Goal: Information Seeking & Learning: Learn about a topic

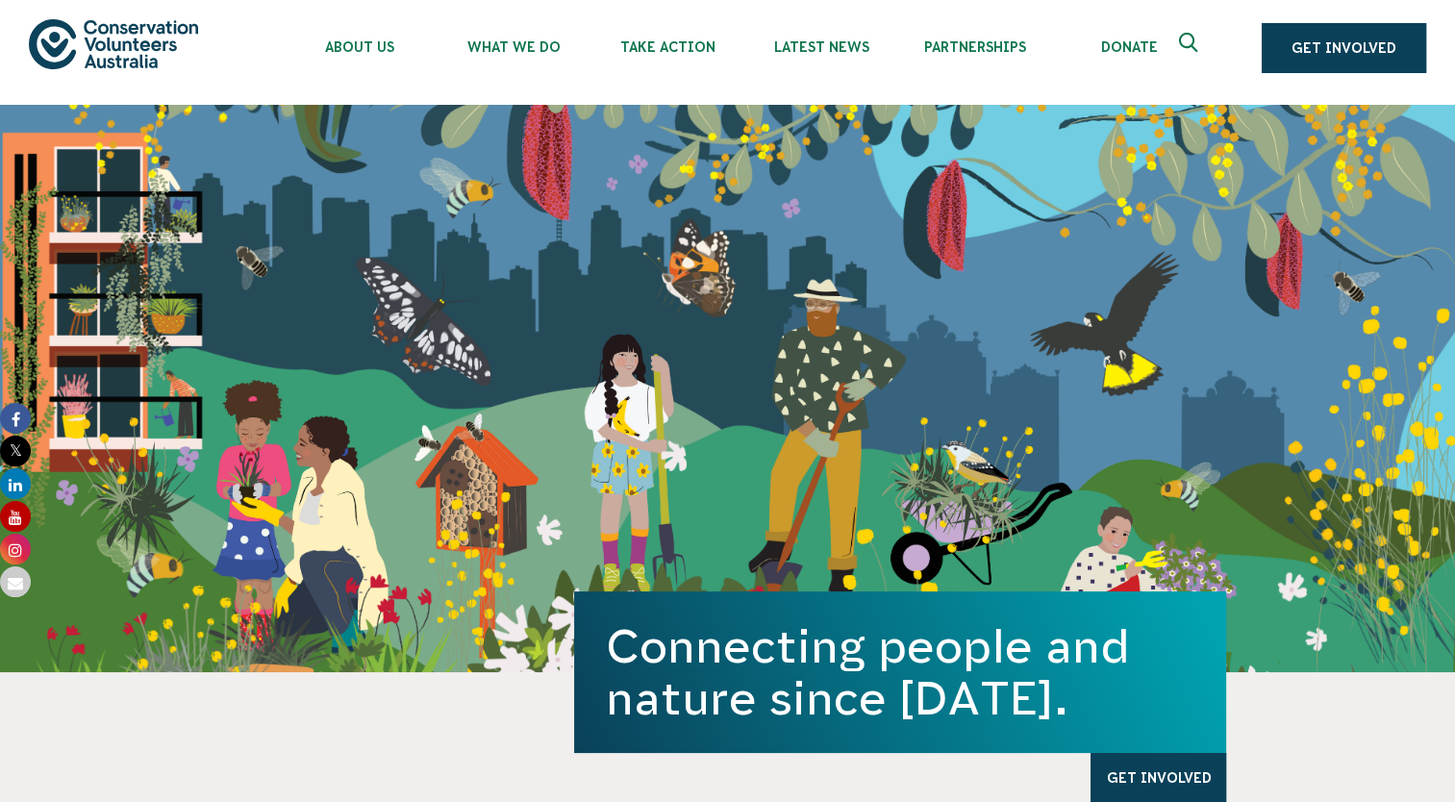
scroll to position [7, 0]
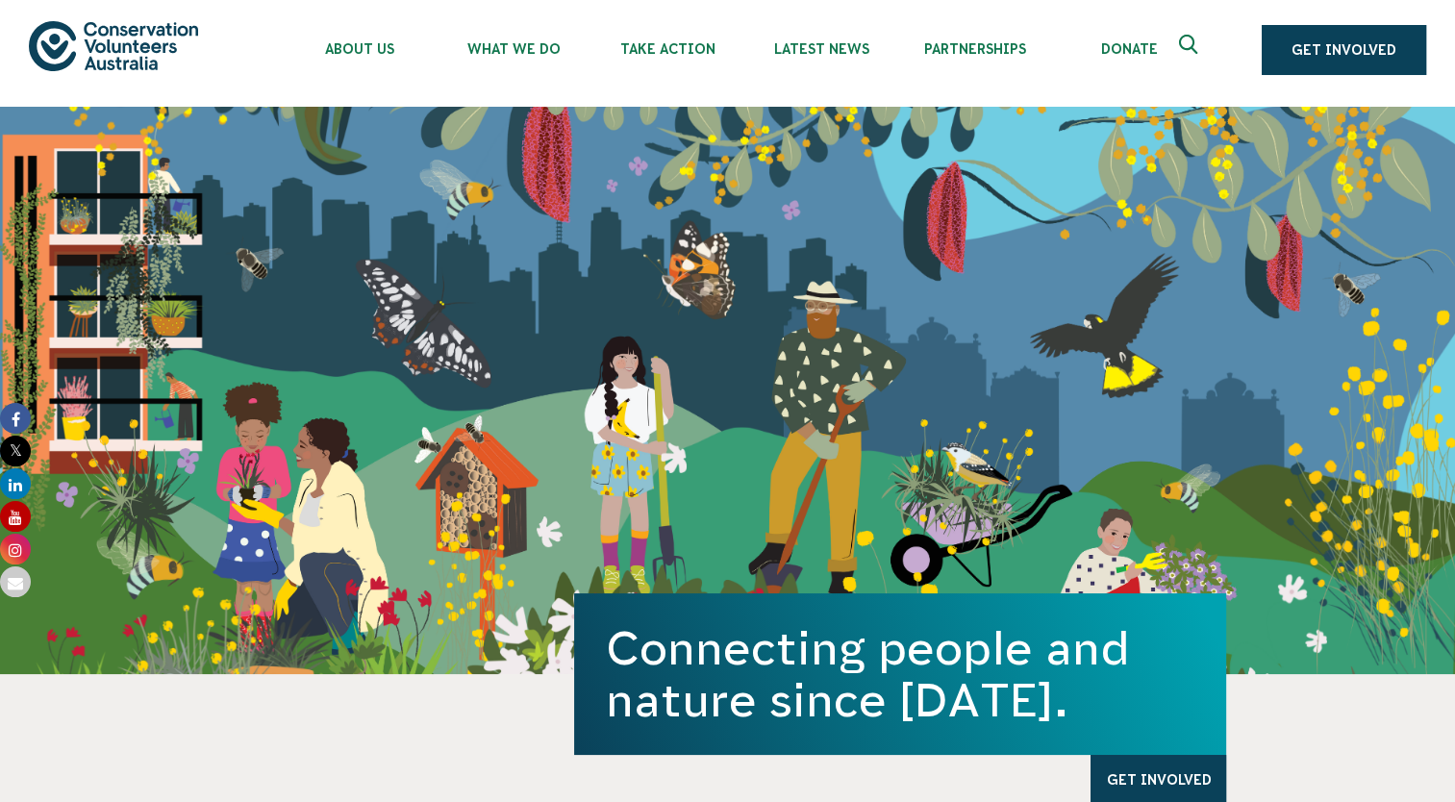
drag, startPoint x: 106, startPoint y: 37, endPoint x: 329, endPoint y: 754, distance: 751.4
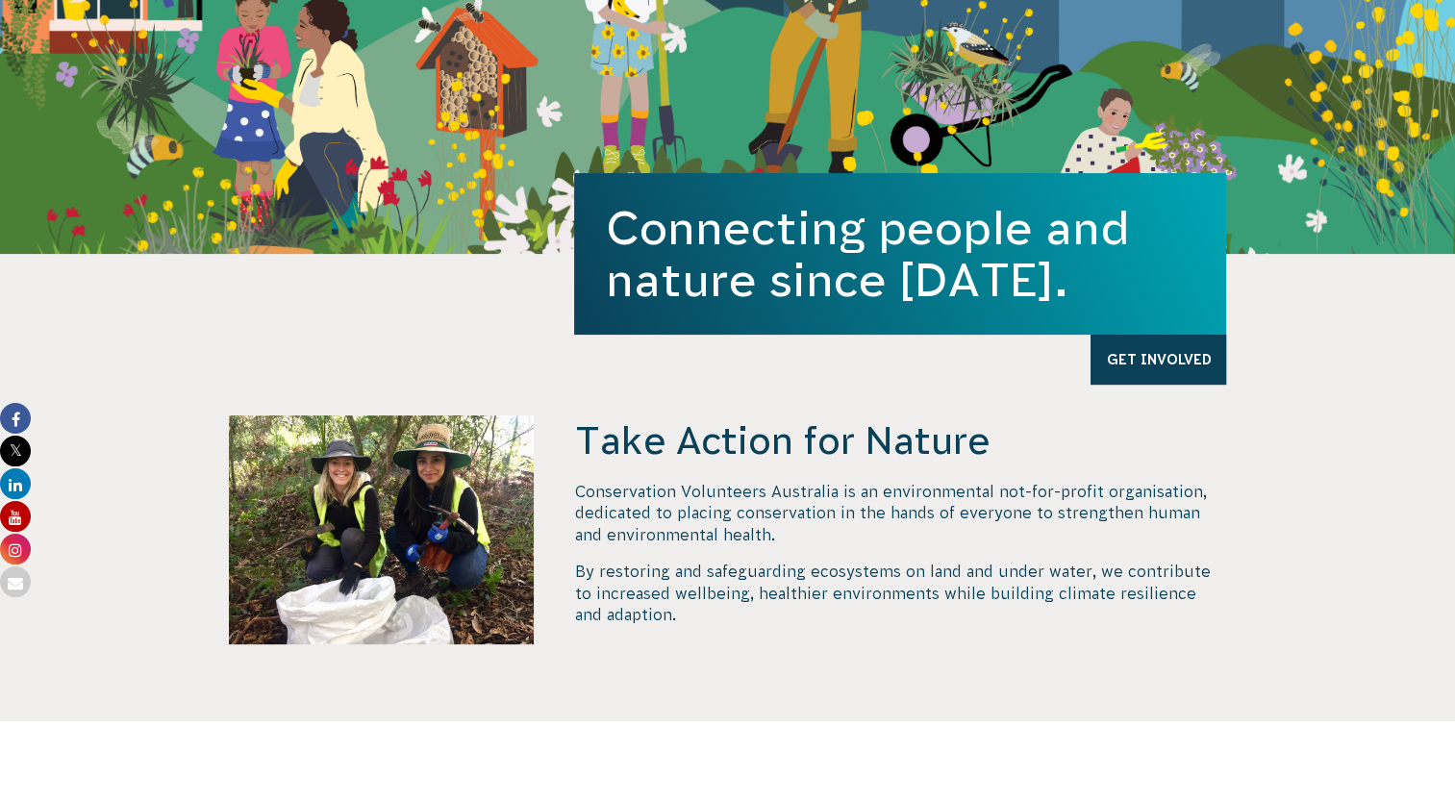
scroll to position [431, 0]
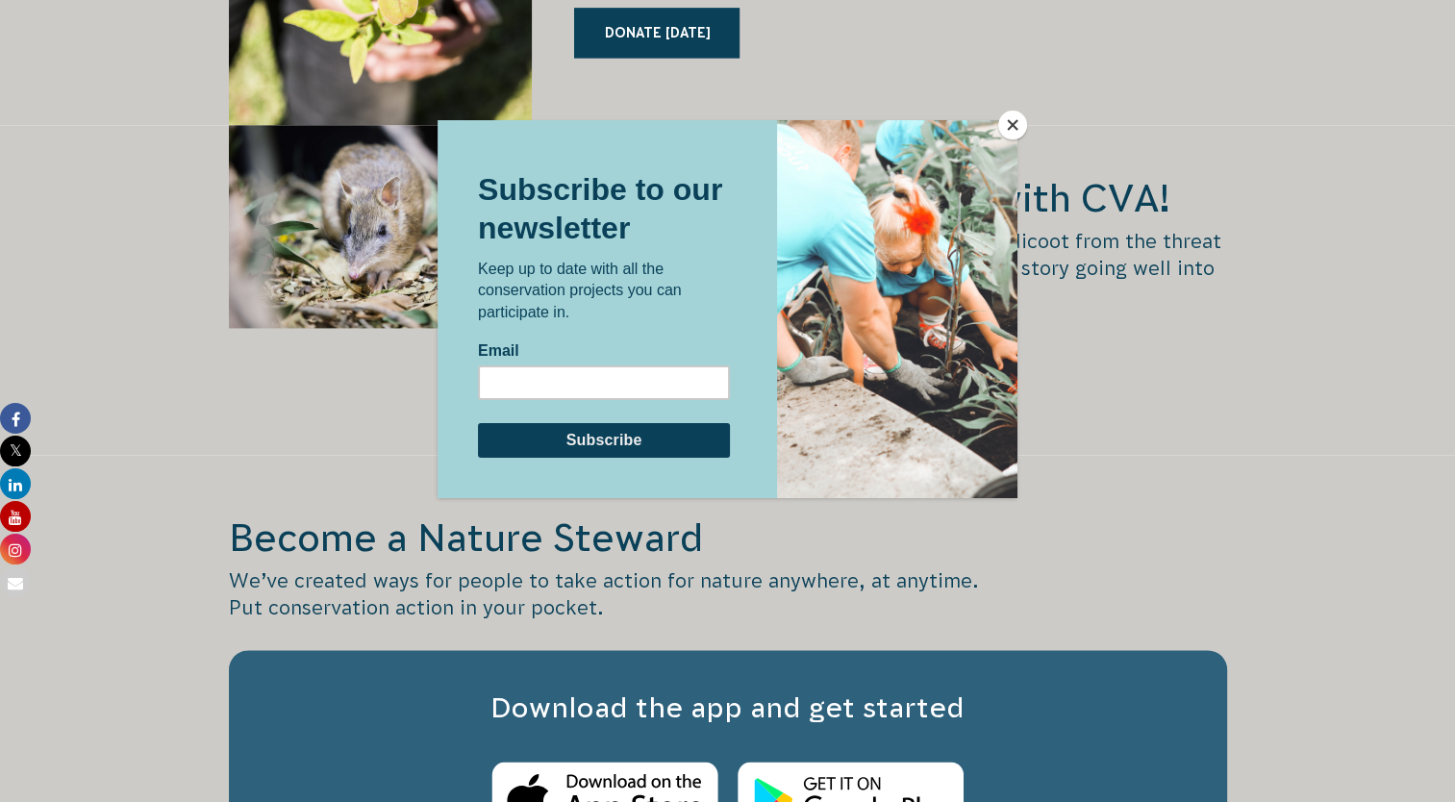
click at [1351, 635] on div at bounding box center [727, 401] width 1455 height 802
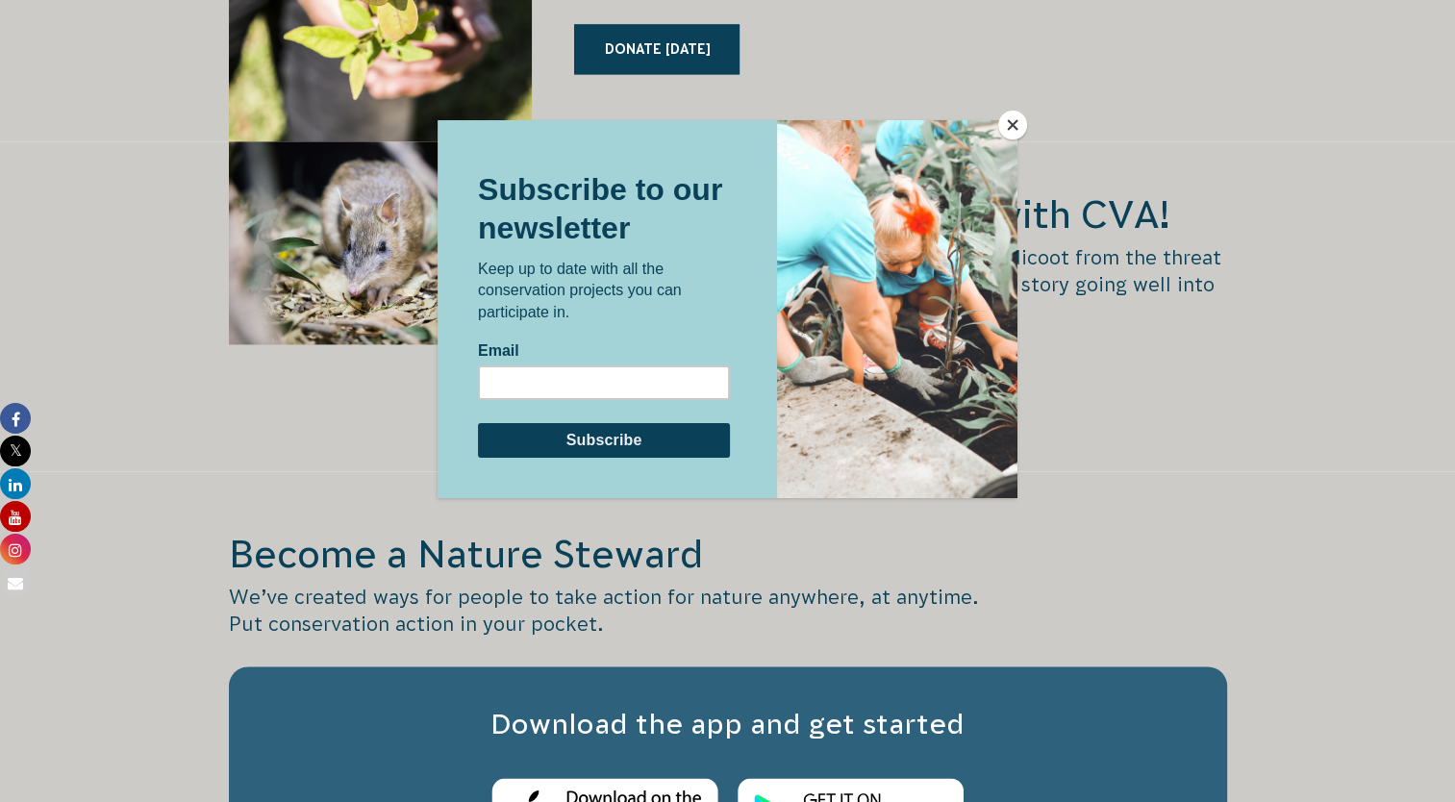
scroll to position [2788, 0]
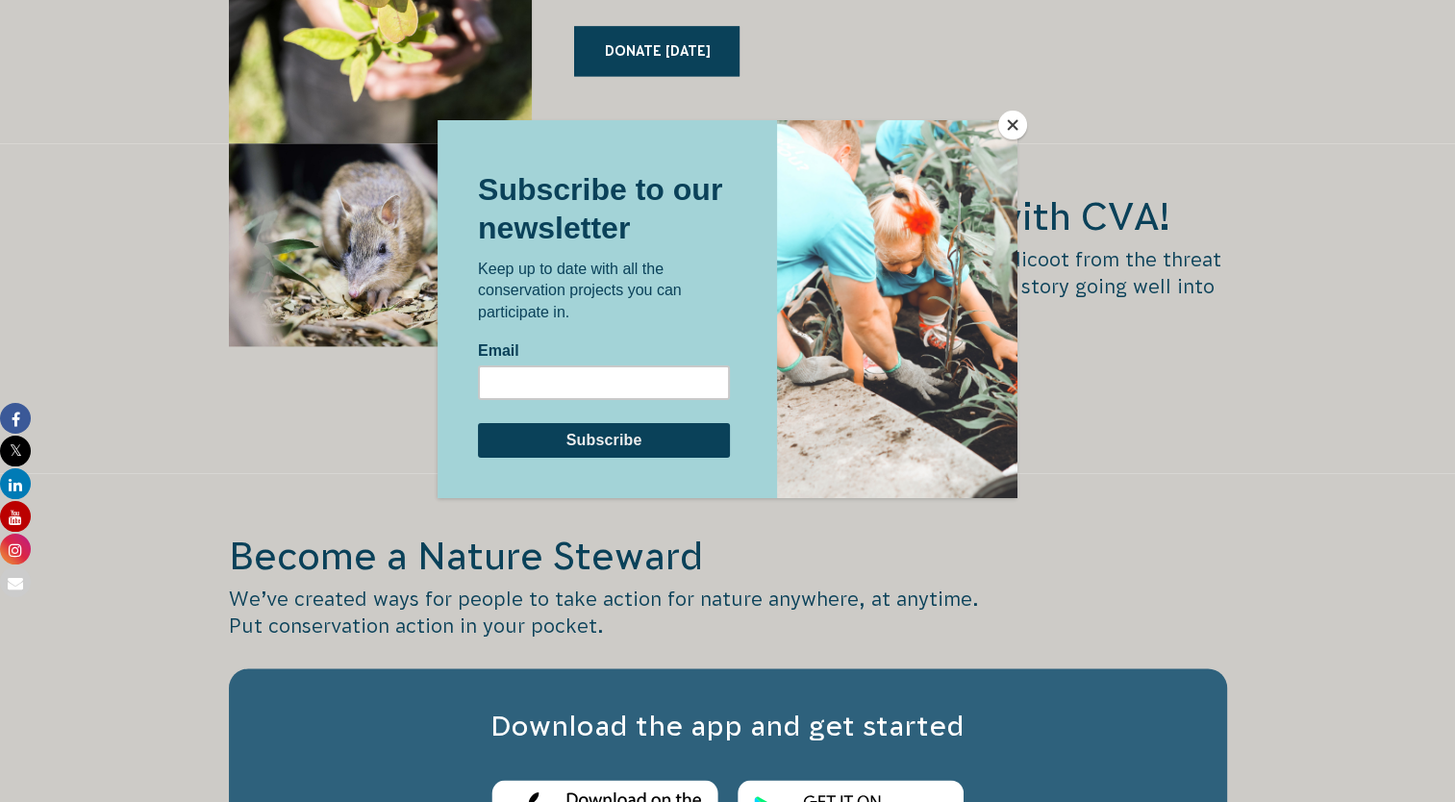
click at [1012, 125] on button "Close" at bounding box center [1012, 125] width 29 height 29
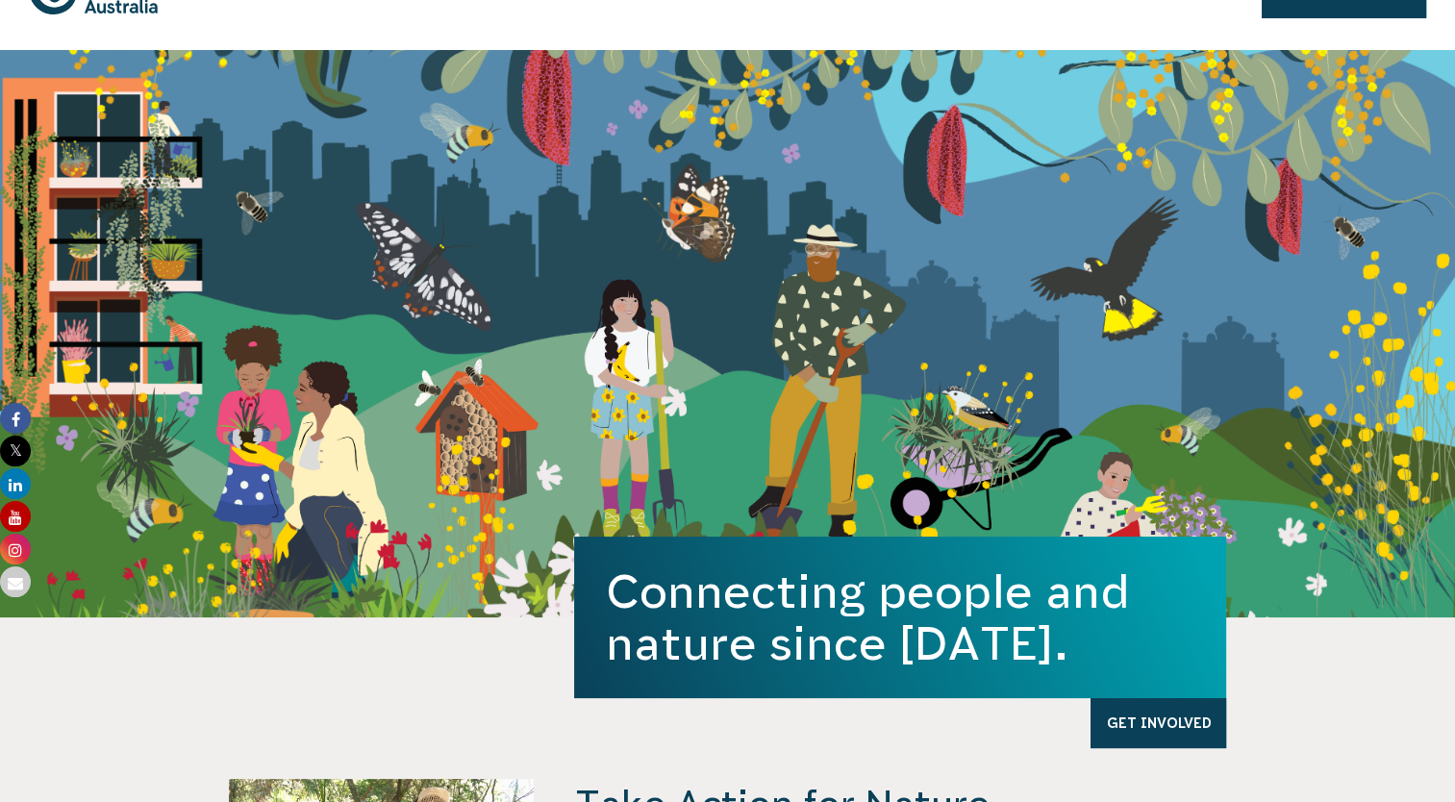
scroll to position [0, 0]
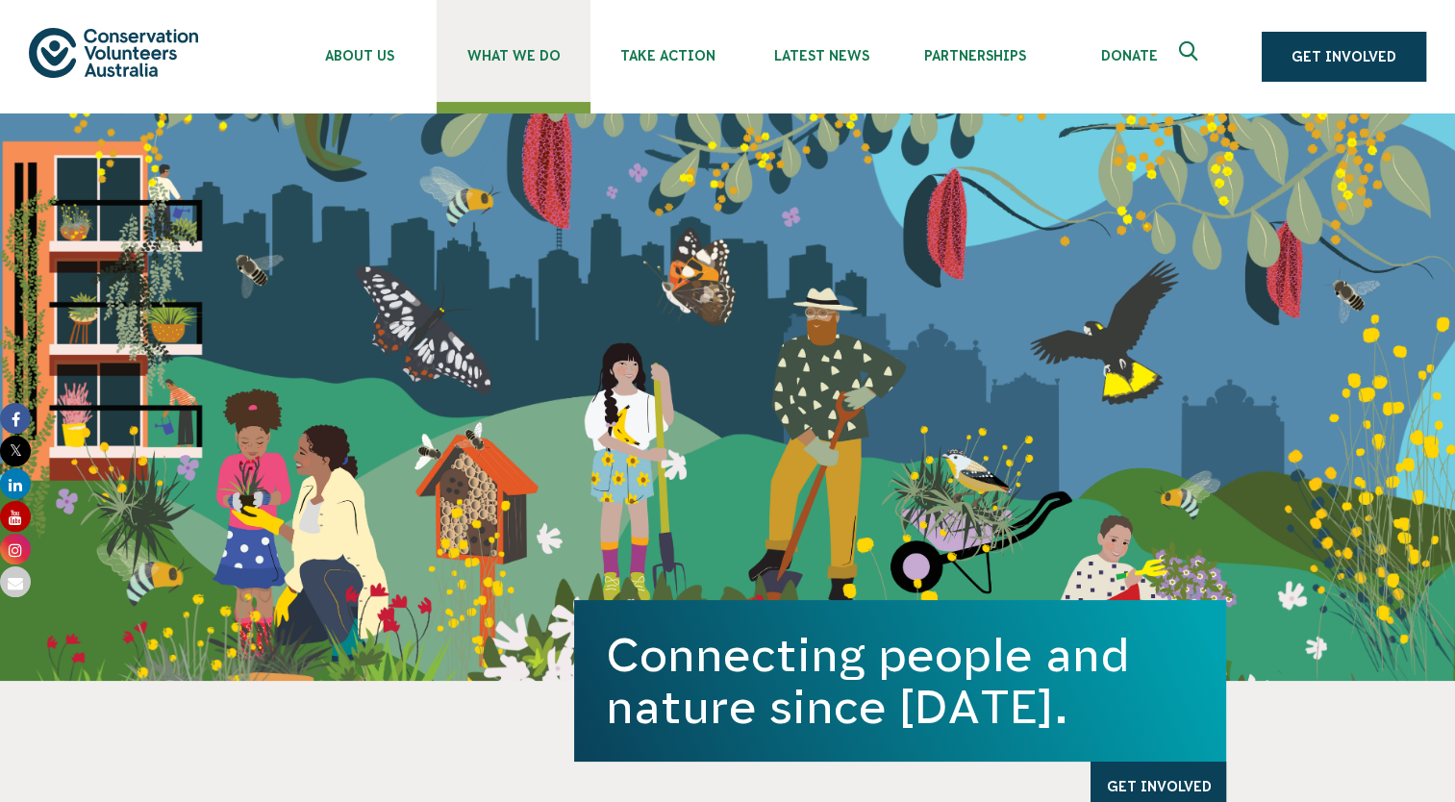
click at [514, 58] on span "What We Do" at bounding box center [514, 55] width 154 height 15
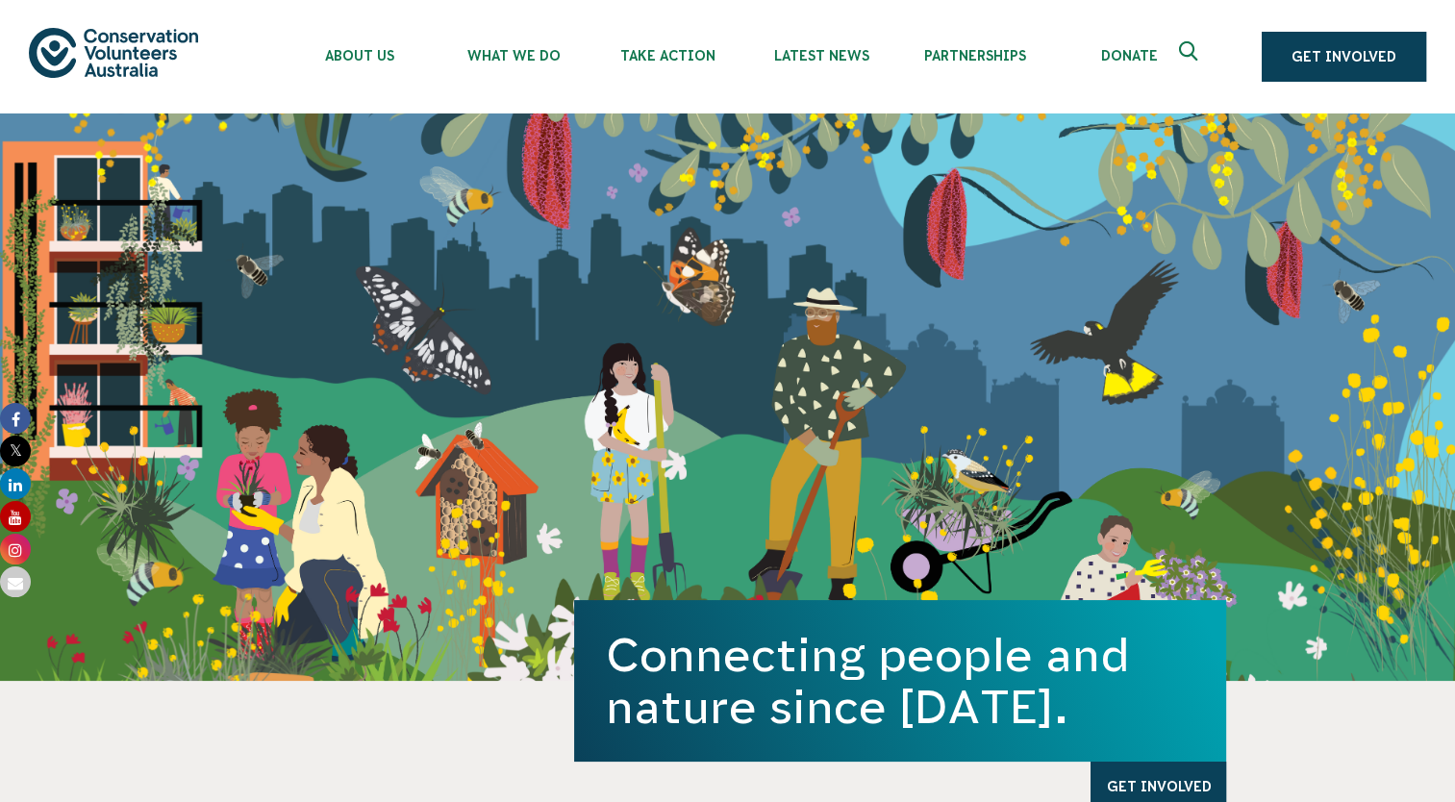
click at [1203, 50] on icon "Expand search box" at bounding box center [1191, 55] width 24 height 29
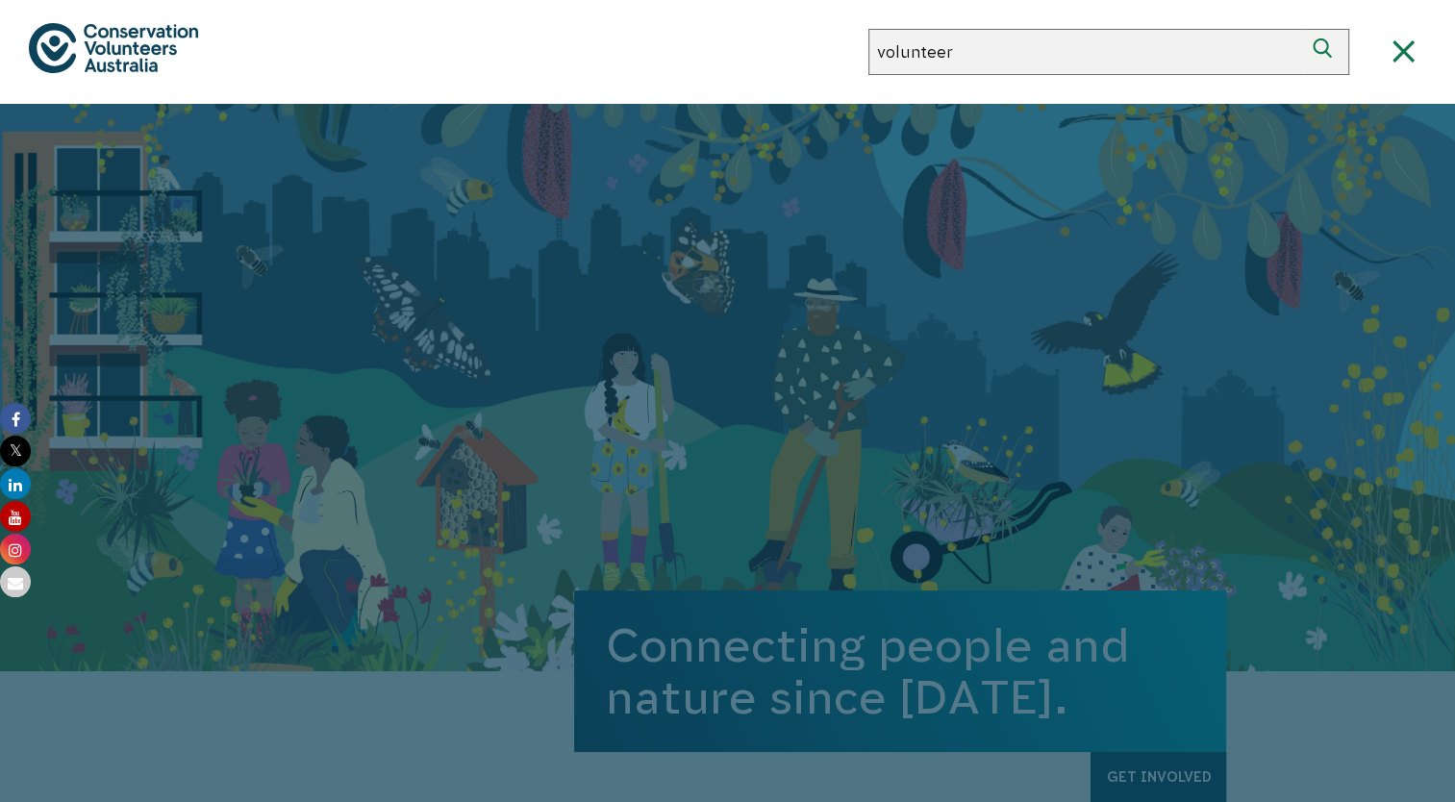
type input "volunteer"
click at [1303, 29] on button "Search" at bounding box center [1326, 52] width 46 height 46
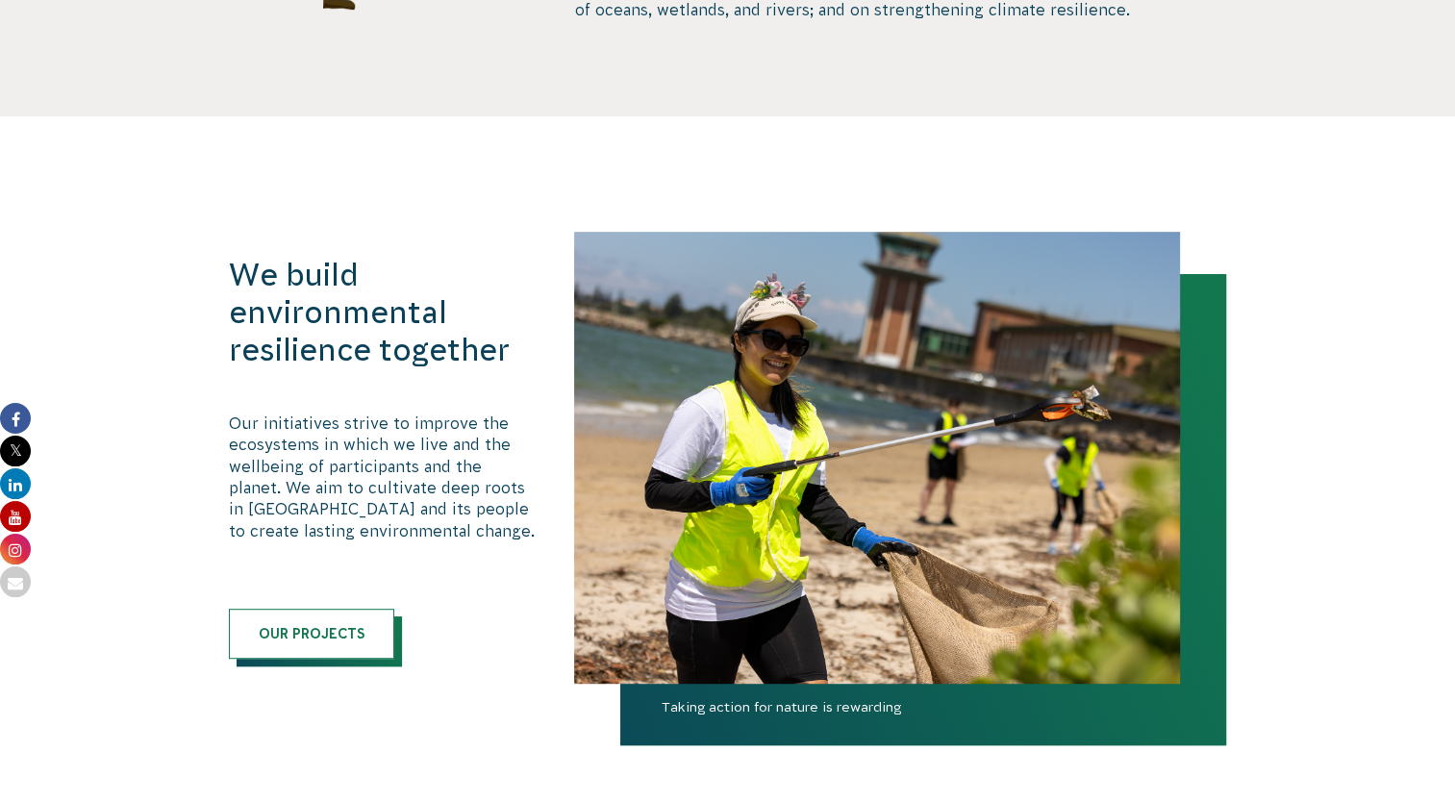
scroll to position [906, 0]
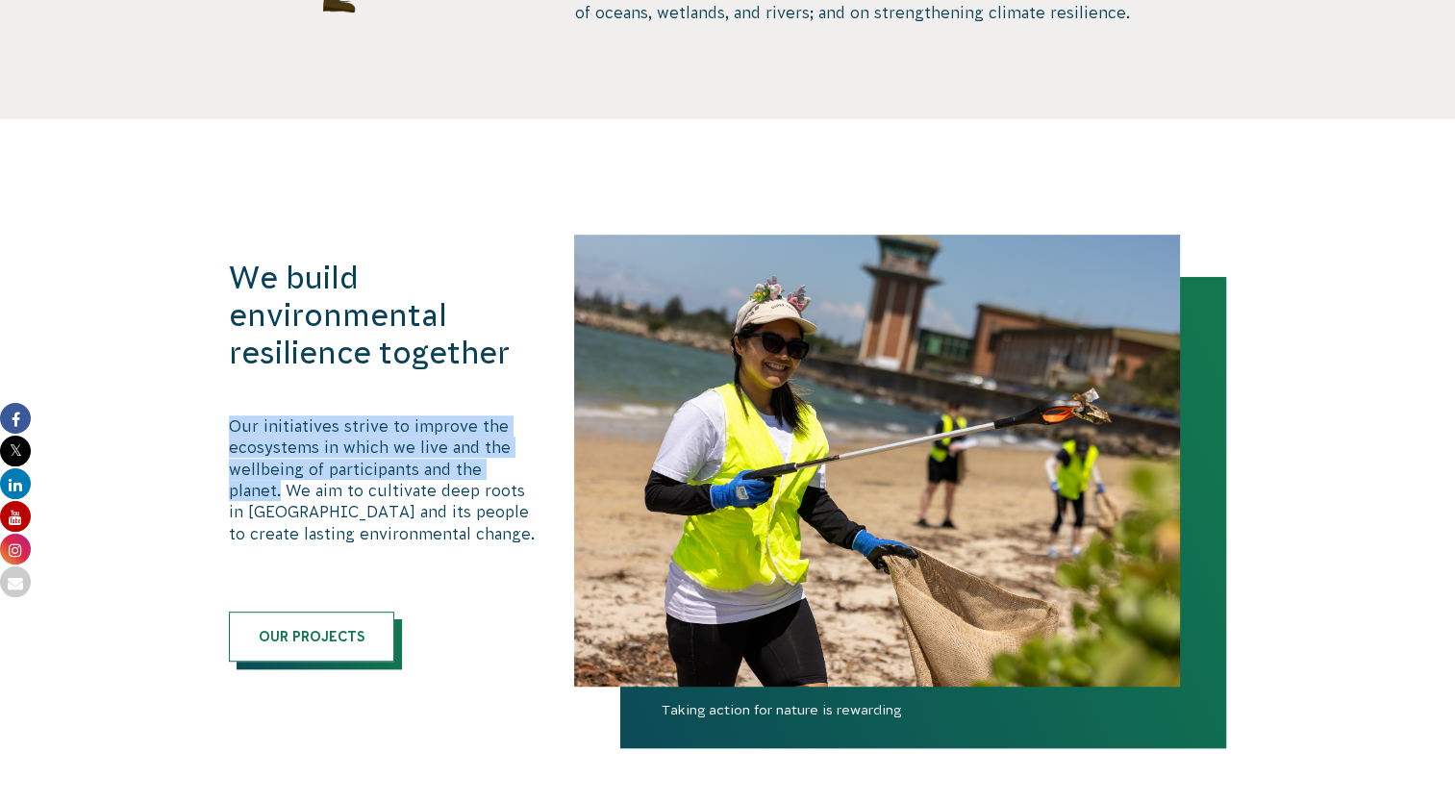
drag, startPoint x: 227, startPoint y: 418, endPoint x: 282, endPoint y: 484, distance: 85.3
click at [282, 484] on p "Our initiatives strive to improve the ecosystems in which we live and the wellb…" at bounding box center [382, 479] width 306 height 129
drag, startPoint x: 282, startPoint y: 484, endPoint x: 269, endPoint y: 484, distance: 12.5
copy p "Our initiatives strive to improve the ecosystems in which we live and the wellb…"
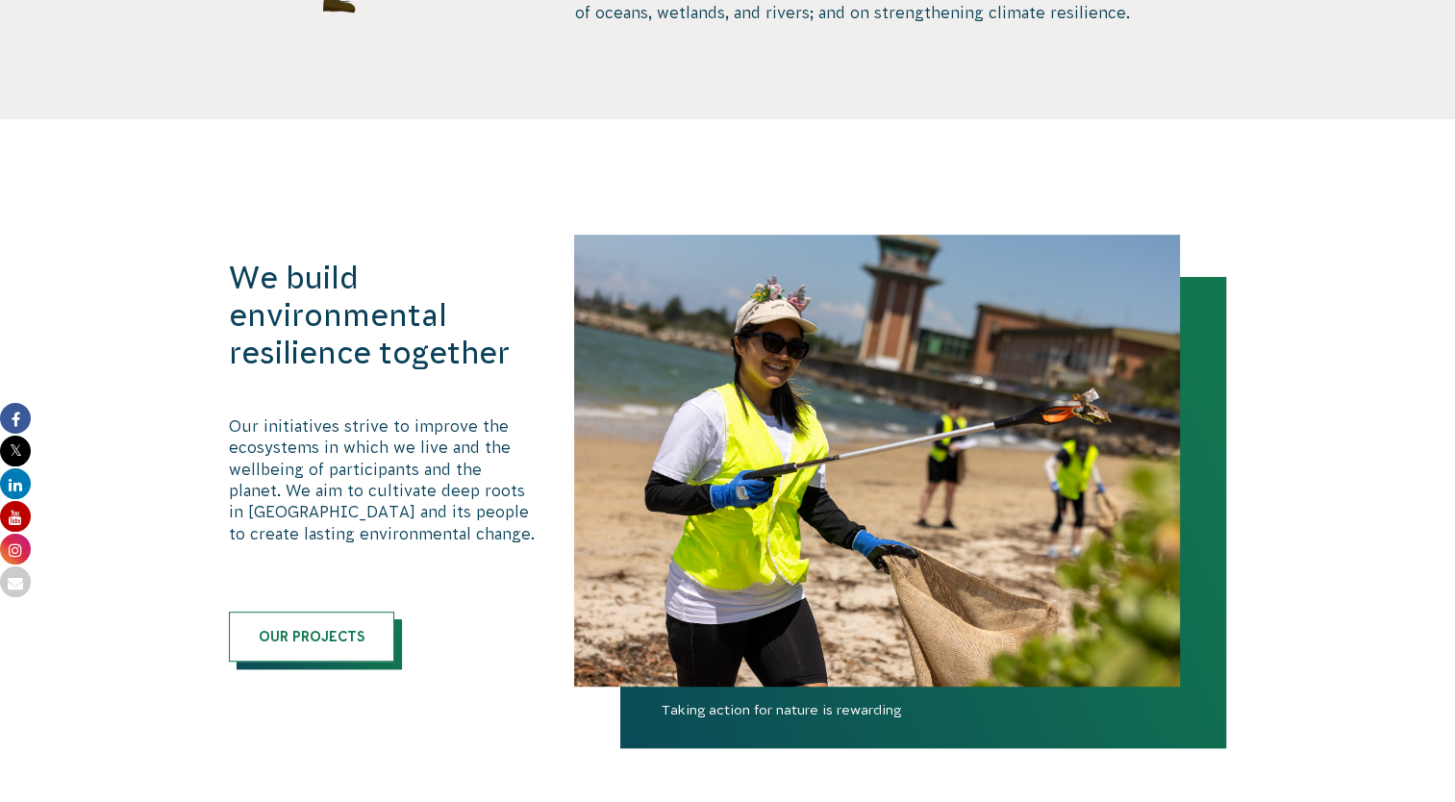
click at [497, 279] on h3 "We build environmental resilience together" at bounding box center [382, 316] width 306 height 113
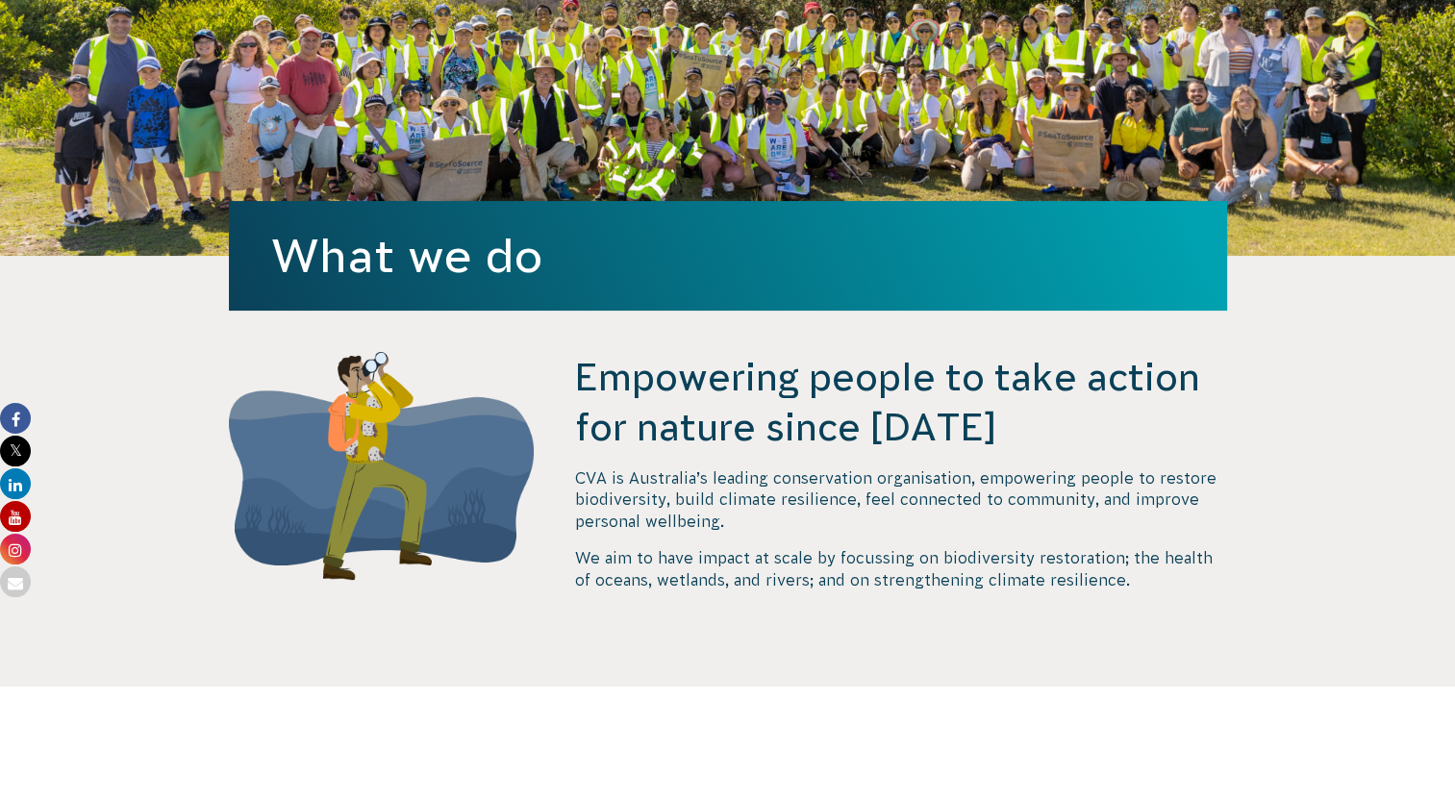
scroll to position [0, 0]
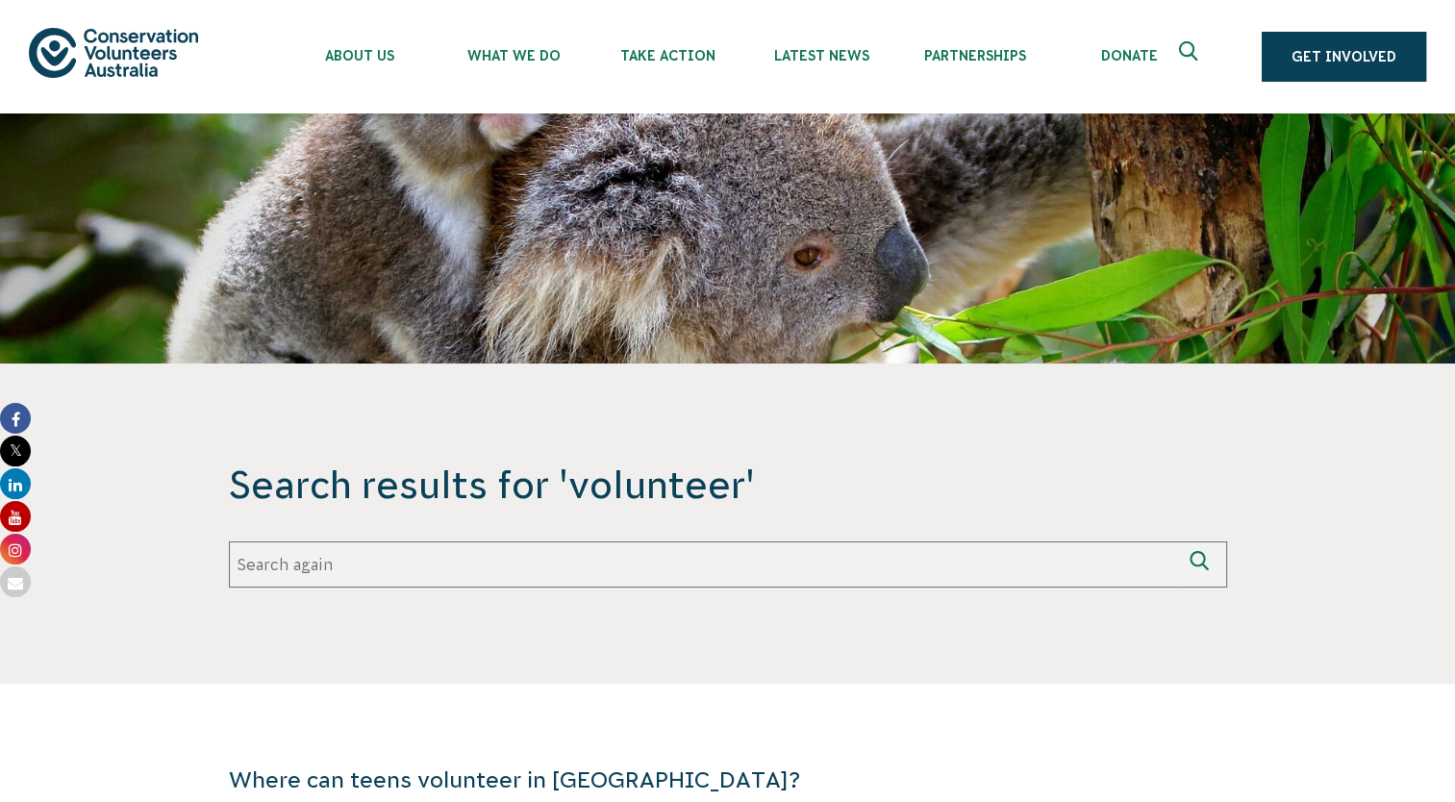
click at [712, 565] on input "Search again" at bounding box center [705, 564] width 952 height 46
type input "volunteer roles"
click at [1181, 541] on button "Search again" at bounding box center [1204, 564] width 46 height 46
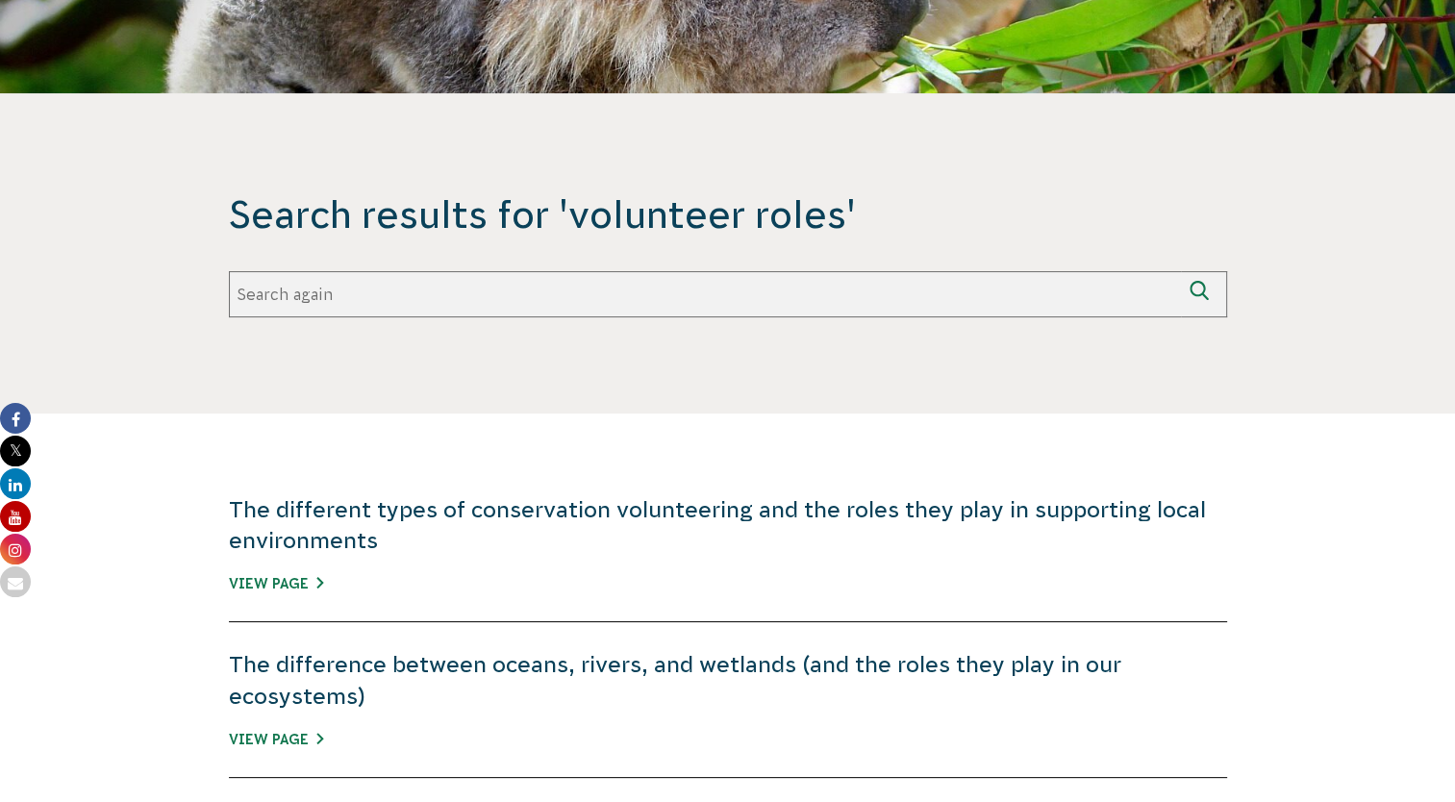
scroll to position [280, 0]
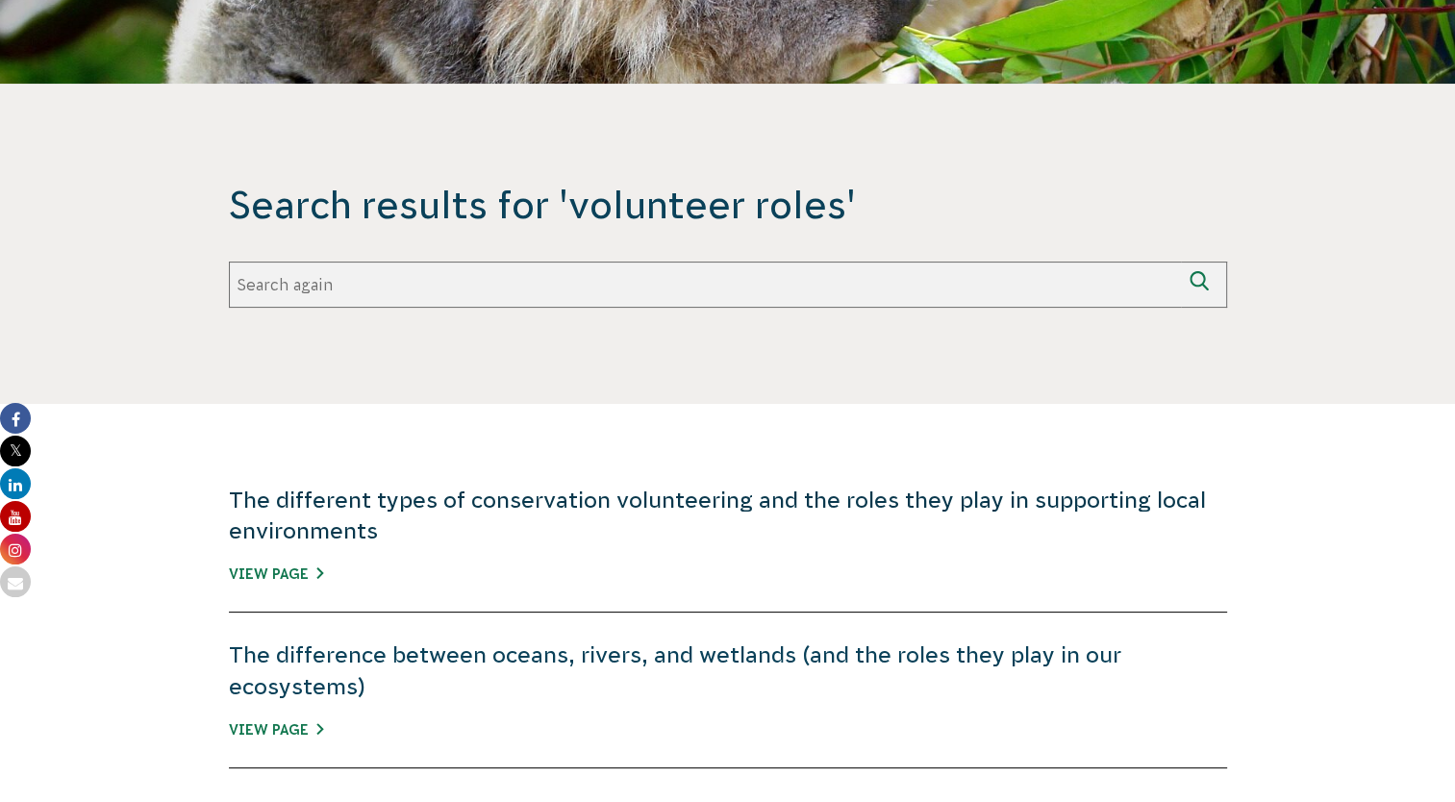
click at [1160, 507] on link "The different types of conservation volunteering and the roles they play in sup…" at bounding box center [717, 516] width 977 height 56
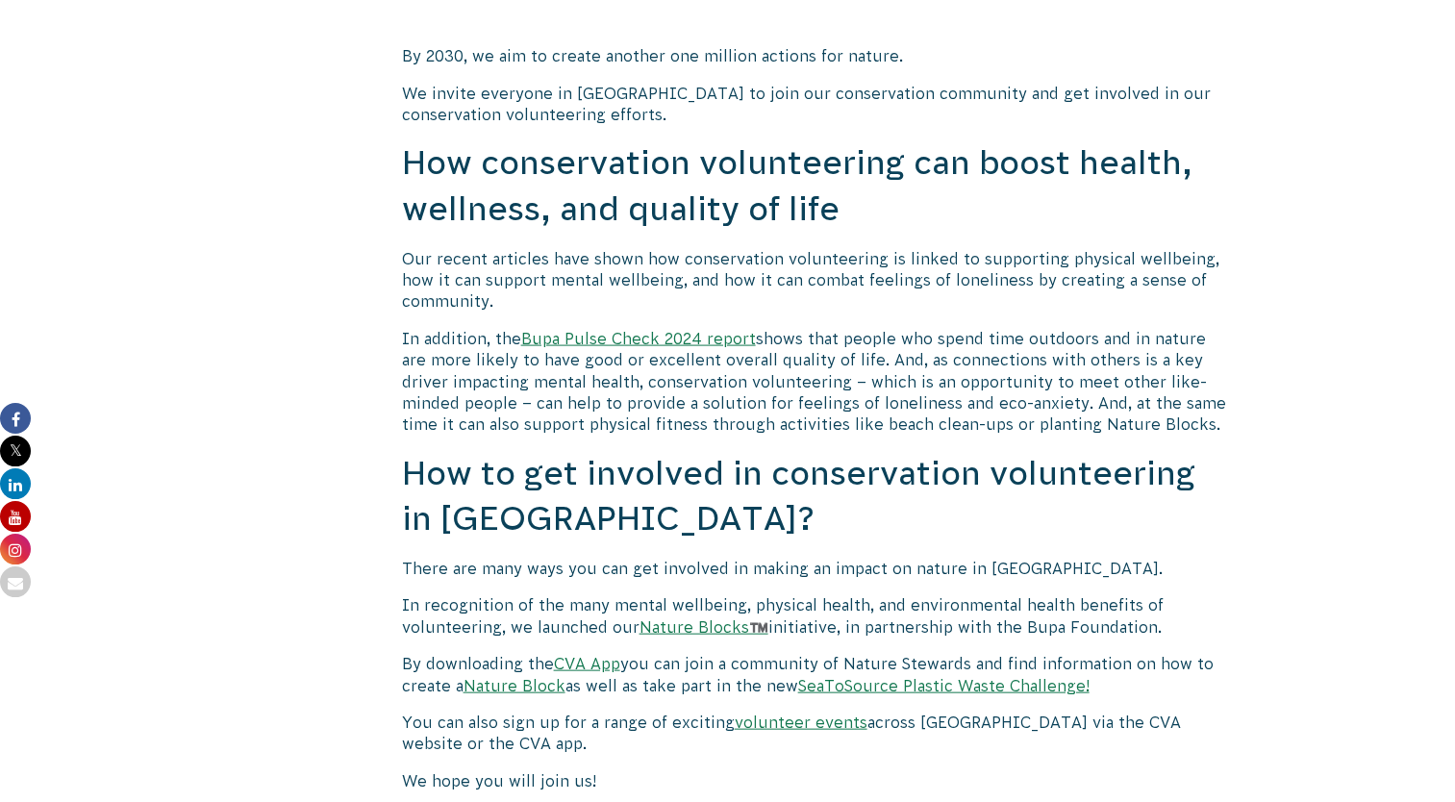
scroll to position [4054, 0]
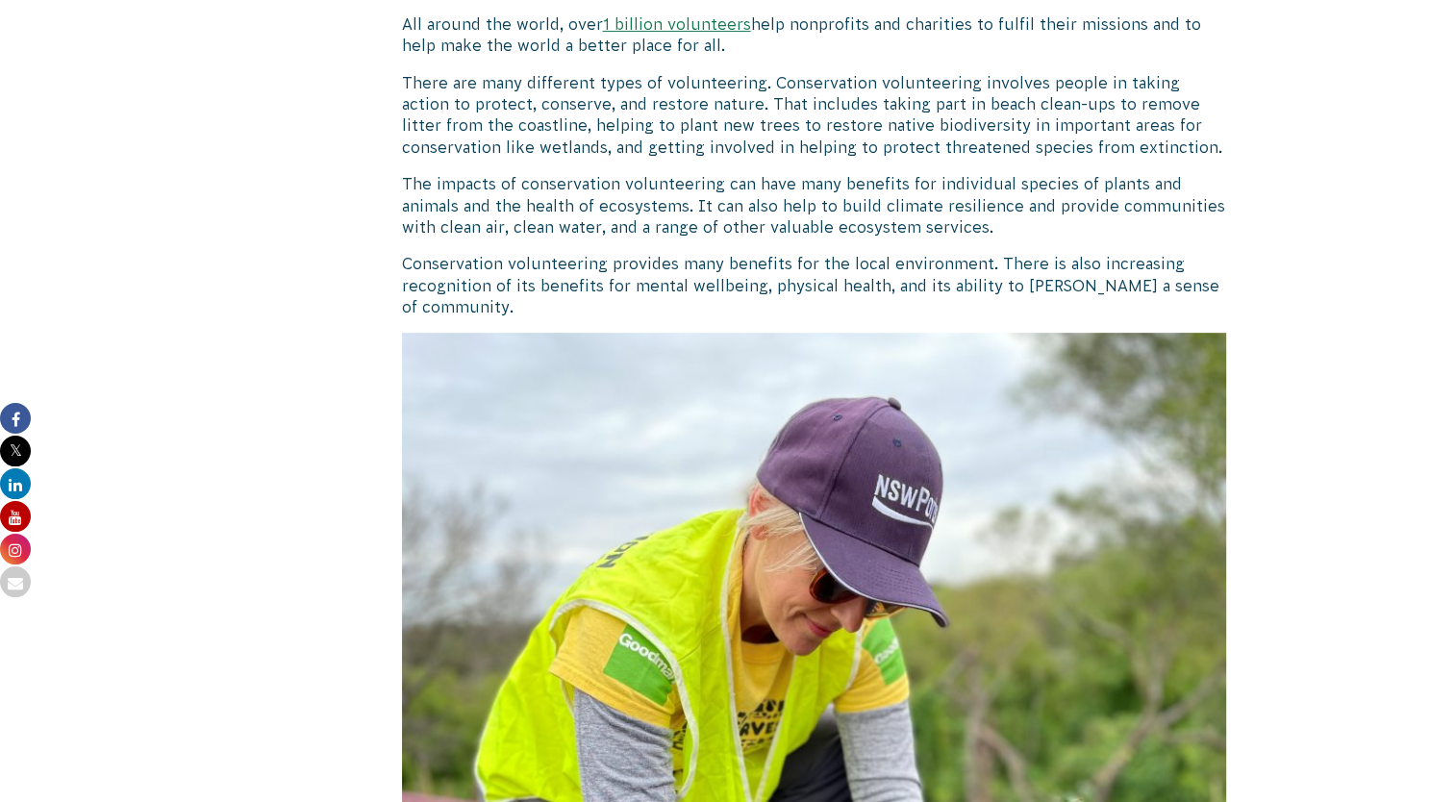
scroll to position [0, 0]
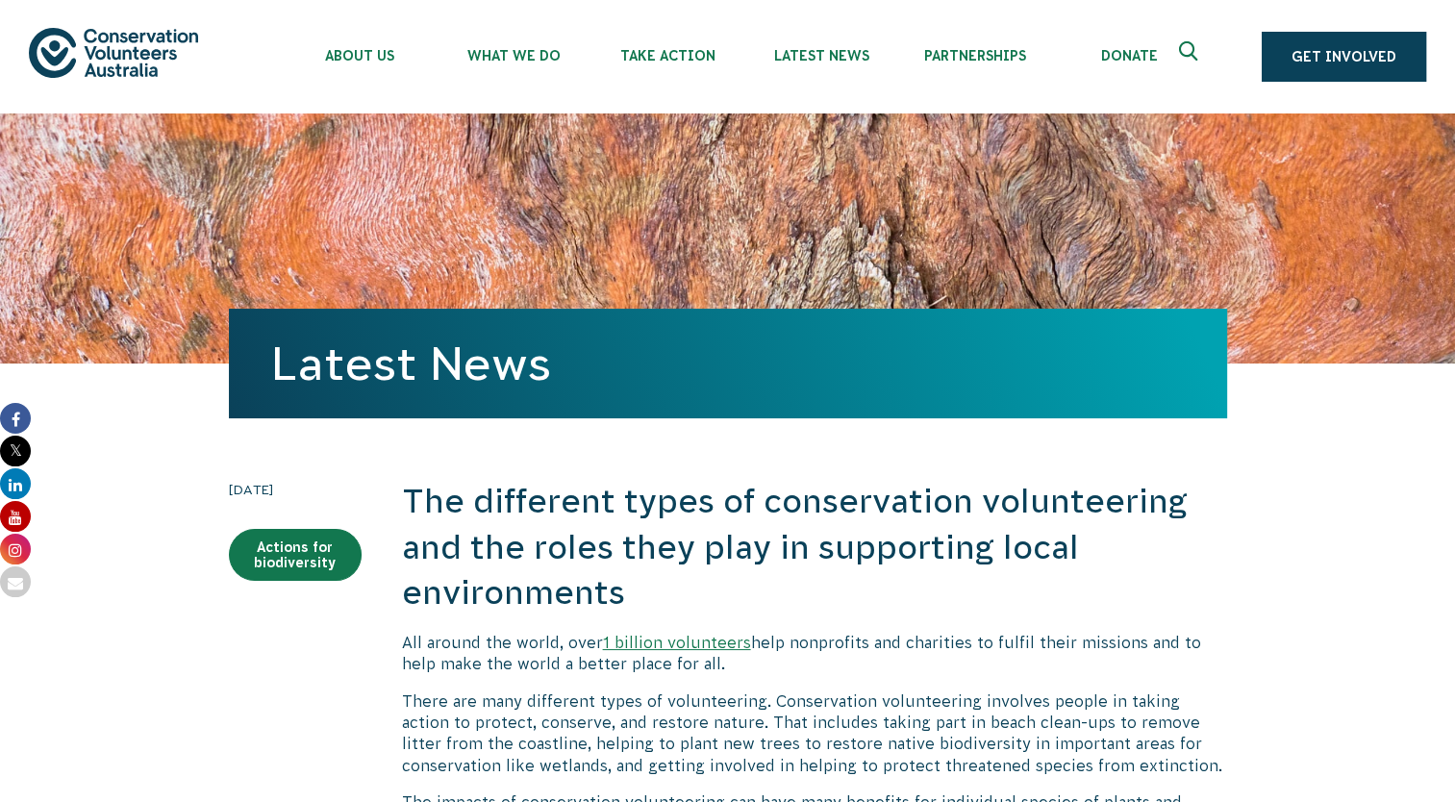
click at [1194, 50] on icon "Expand search box" at bounding box center [1191, 55] width 24 height 29
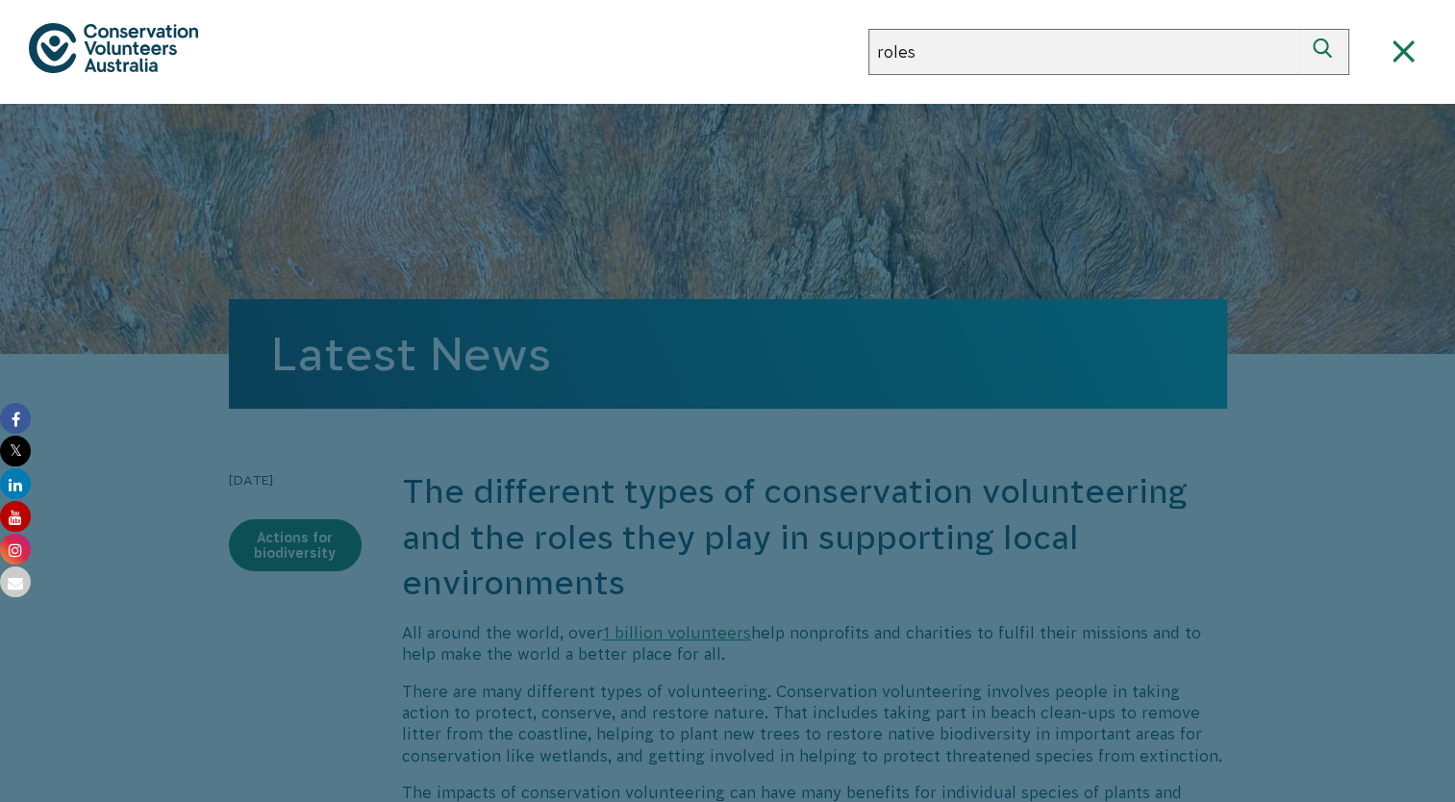
type input "roles"
click at [1303, 29] on button "Search" at bounding box center [1326, 52] width 46 height 46
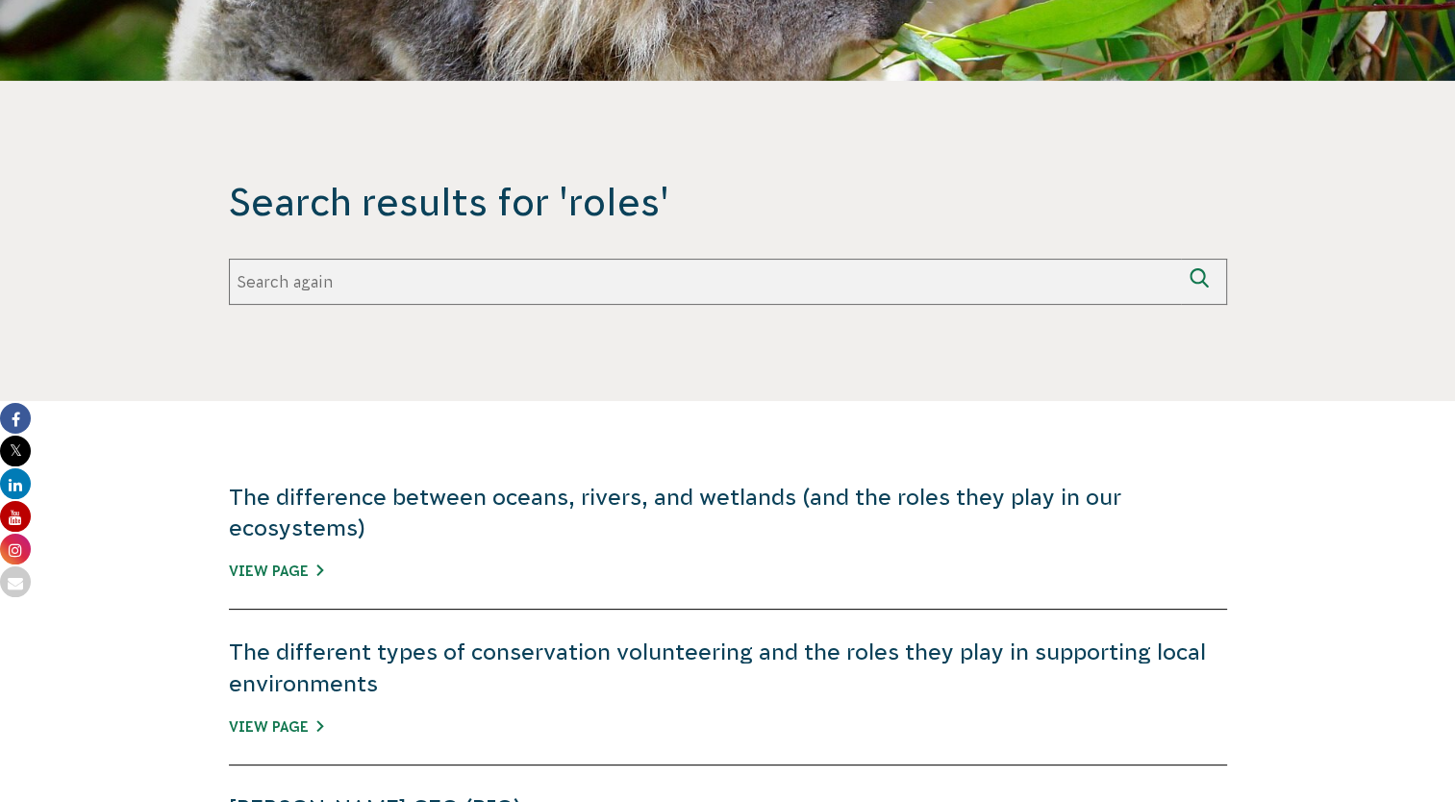
scroll to position [285, 0]
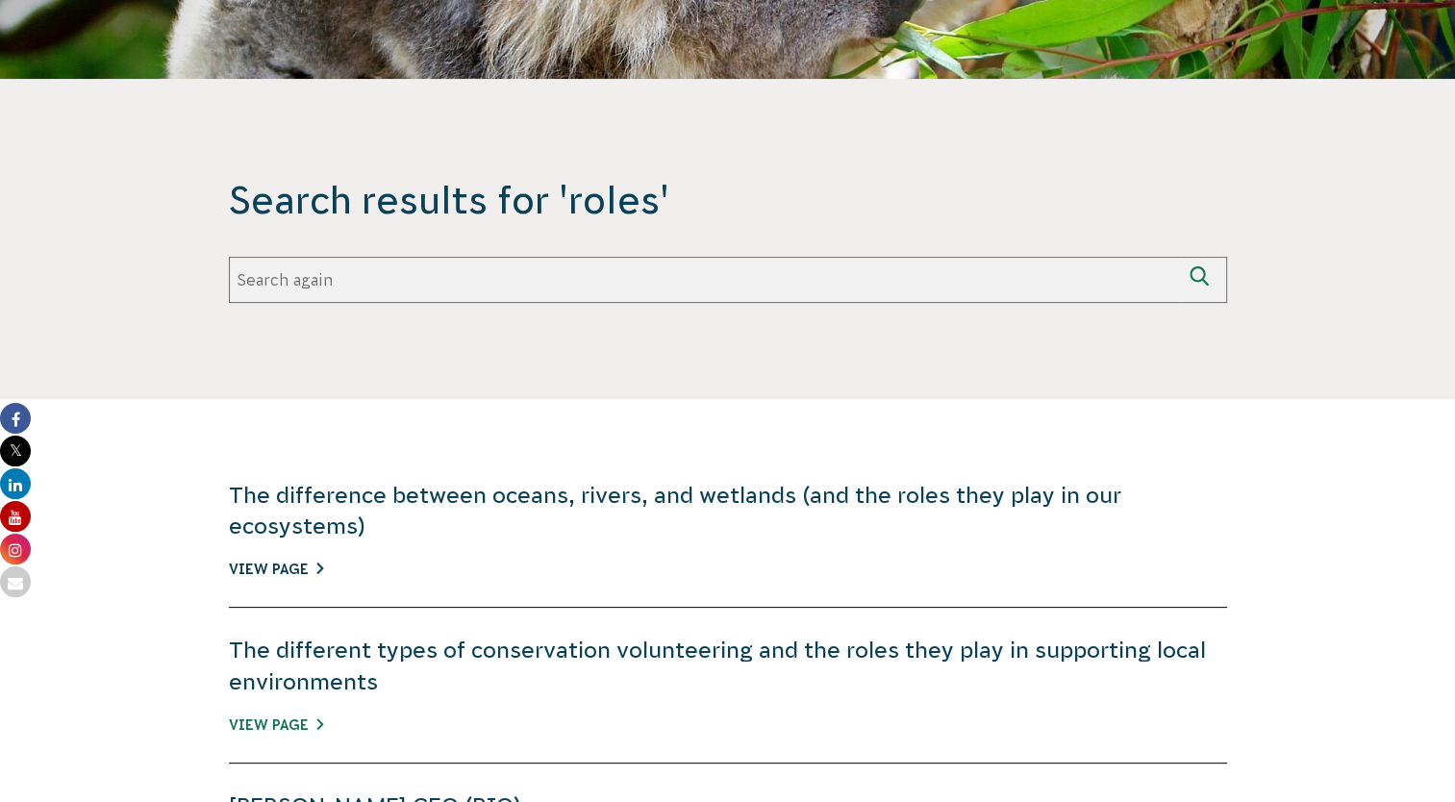
click at [282, 567] on link "View Page" at bounding box center [276, 569] width 94 height 15
click at [948, 300] on input "Search again" at bounding box center [705, 280] width 952 height 46
type input "volunteer roles"
click at [1181, 257] on button "Search again" at bounding box center [1204, 280] width 46 height 46
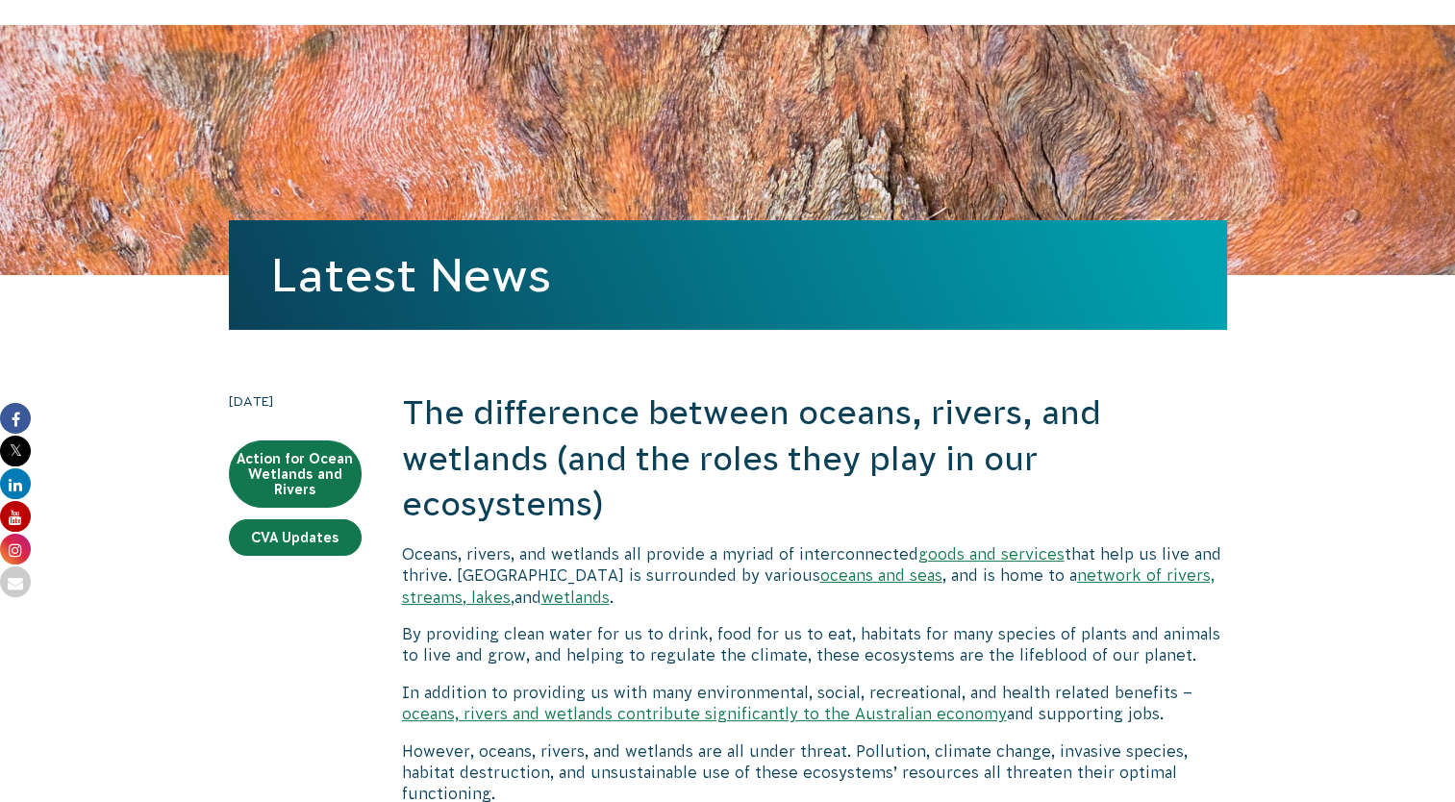
scroll to position [88, 0]
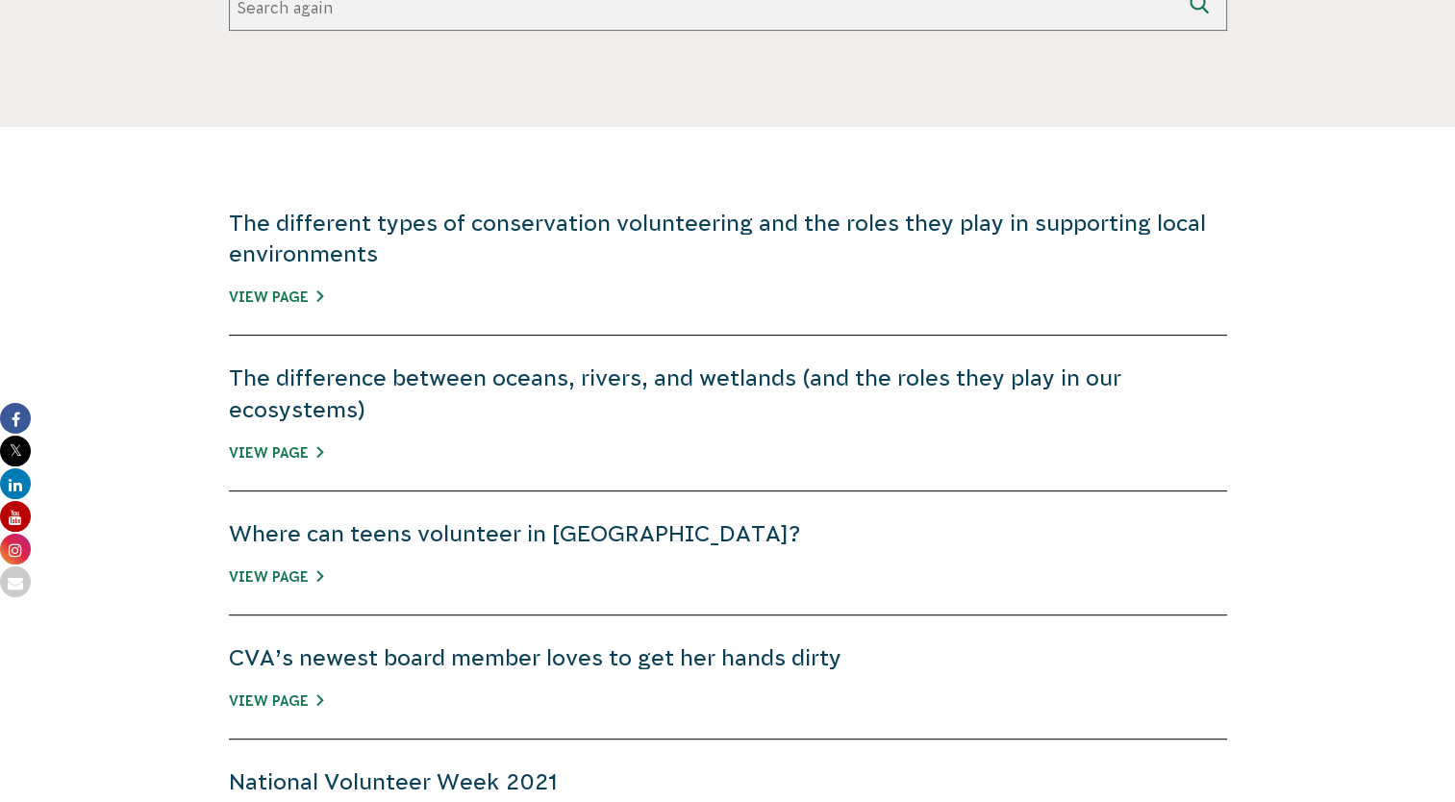
scroll to position [553, 0]
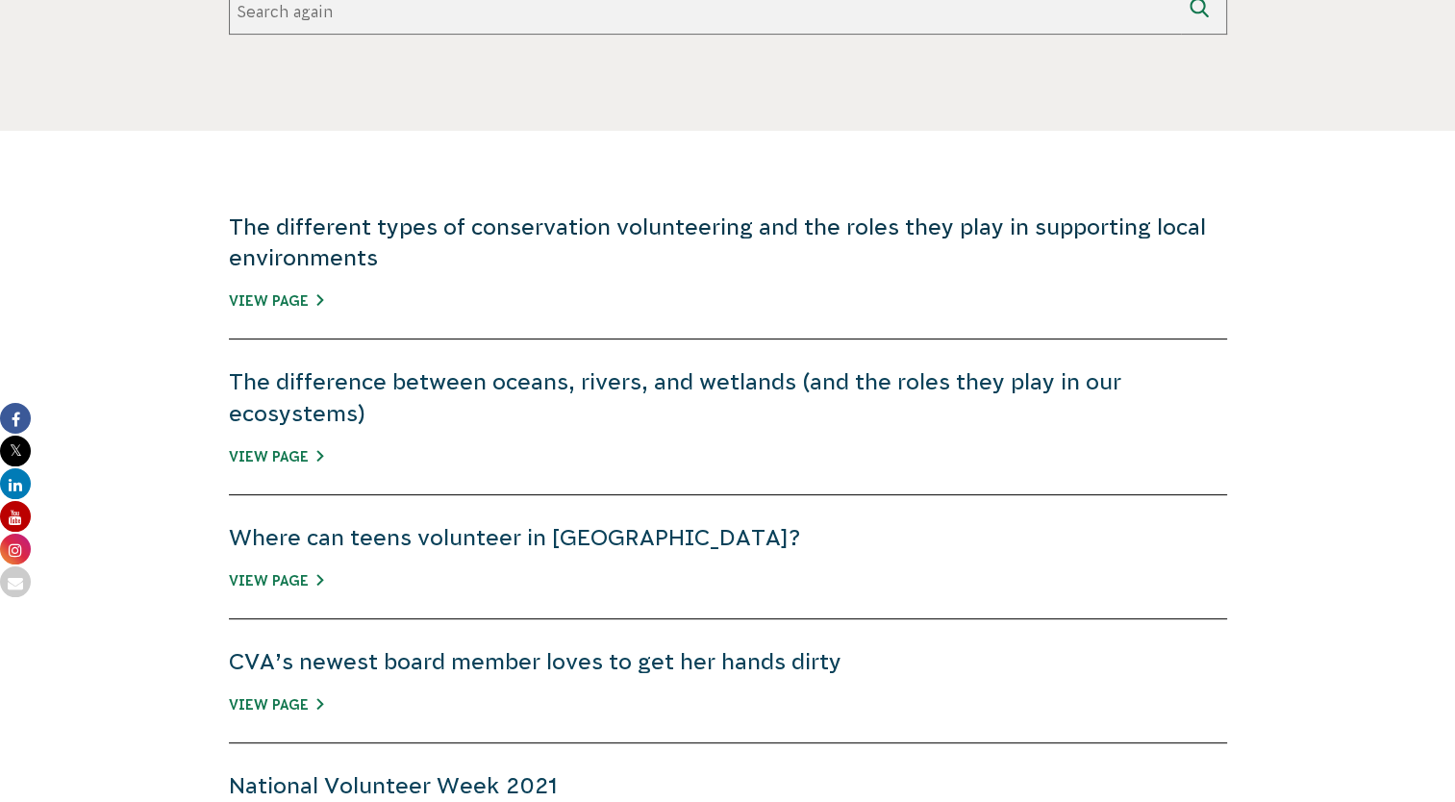
click at [1150, 238] on link "The different types of conservation volunteering and the roles they play in sup…" at bounding box center [717, 242] width 977 height 56
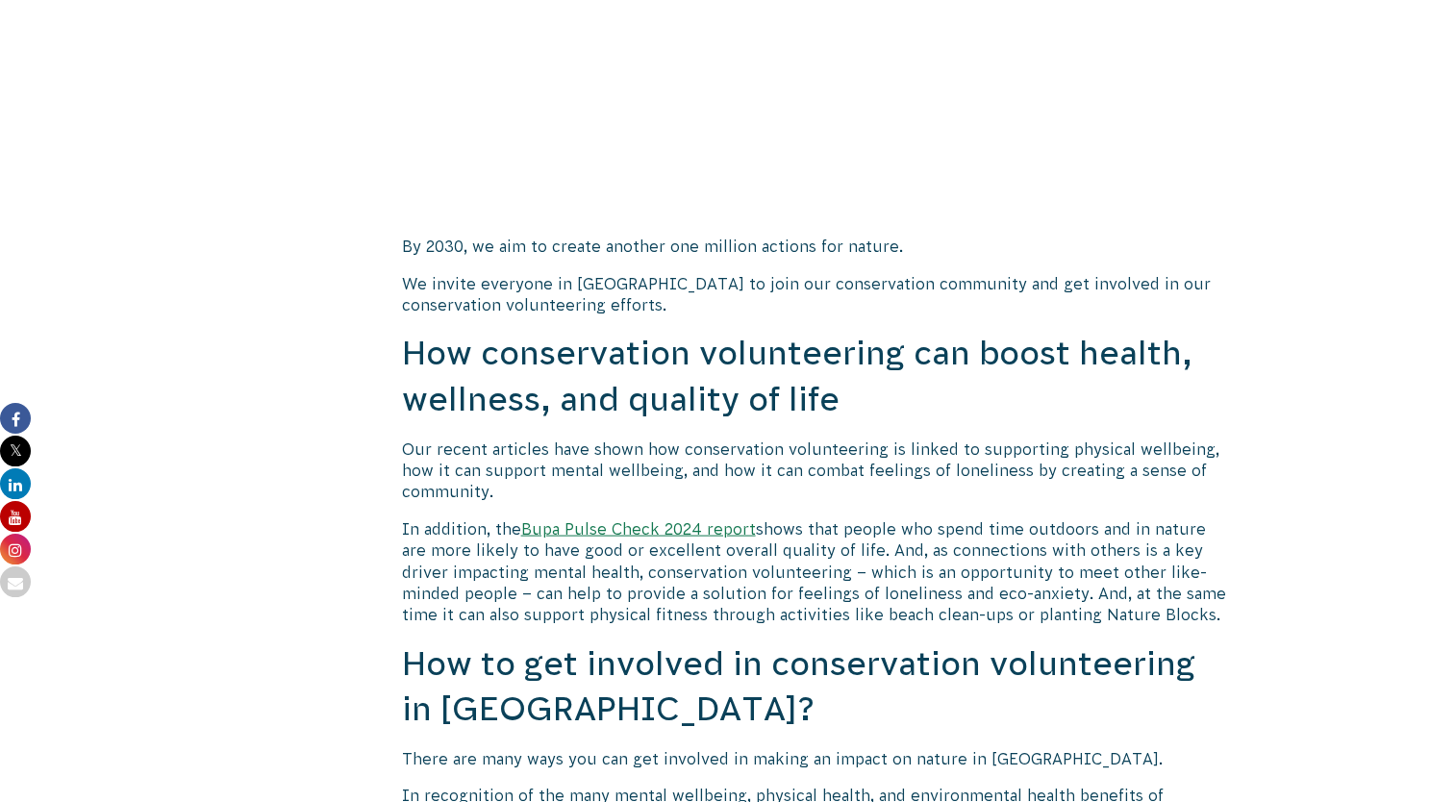
scroll to position [3781, 0]
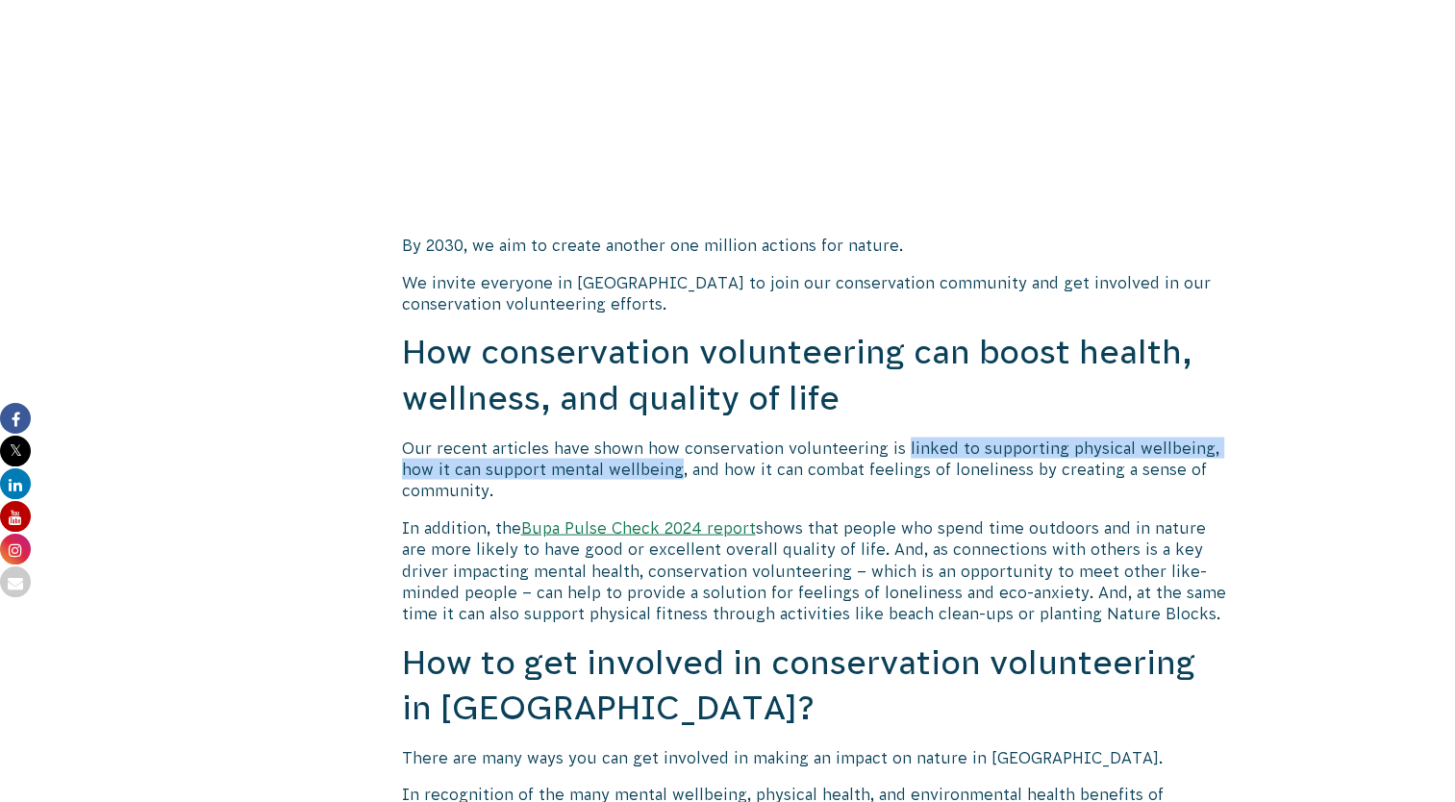
drag, startPoint x: 898, startPoint y: 448, endPoint x: 673, endPoint y: 470, distance: 226.1
click at [673, 470] on p "Our recent articles have shown how conservation volunteering is linked to suppo…" at bounding box center [814, 470] width 825 height 64
drag, startPoint x: 673, startPoint y: 470, endPoint x: 892, endPoint y: 679, distance: 302.0
drag, startPoint x: 892, startPoint y: 679, endPoint x: 609, endPoint y: 468, distance: 352.6
copy p "linked to supporting physical wellbeing, how it can support mental wellbeing"
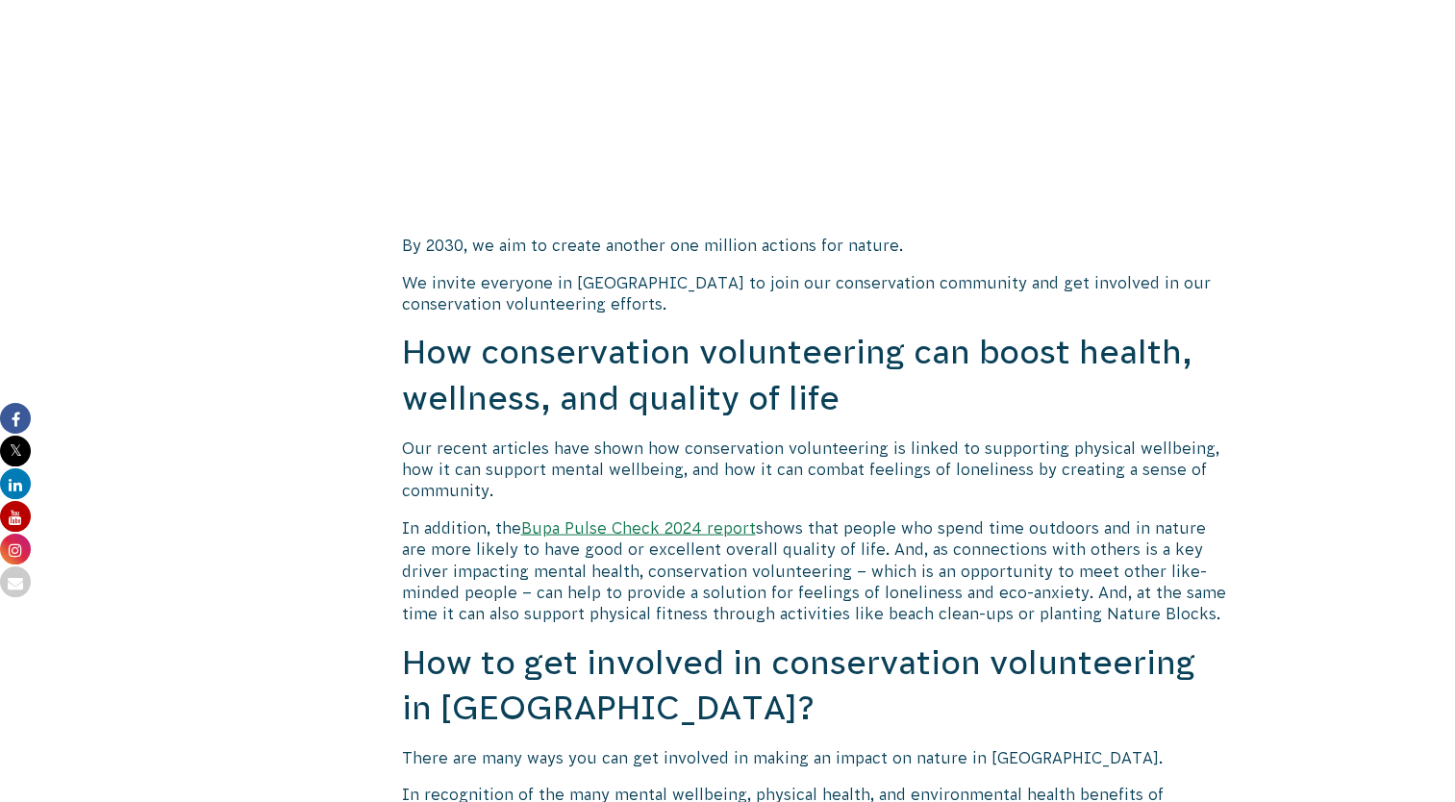
click at [1093, 487] on p "Our recent articles have shown how conservation volunteering is linked to suppo…" at bounding box center [814, 470] width 825 height 64
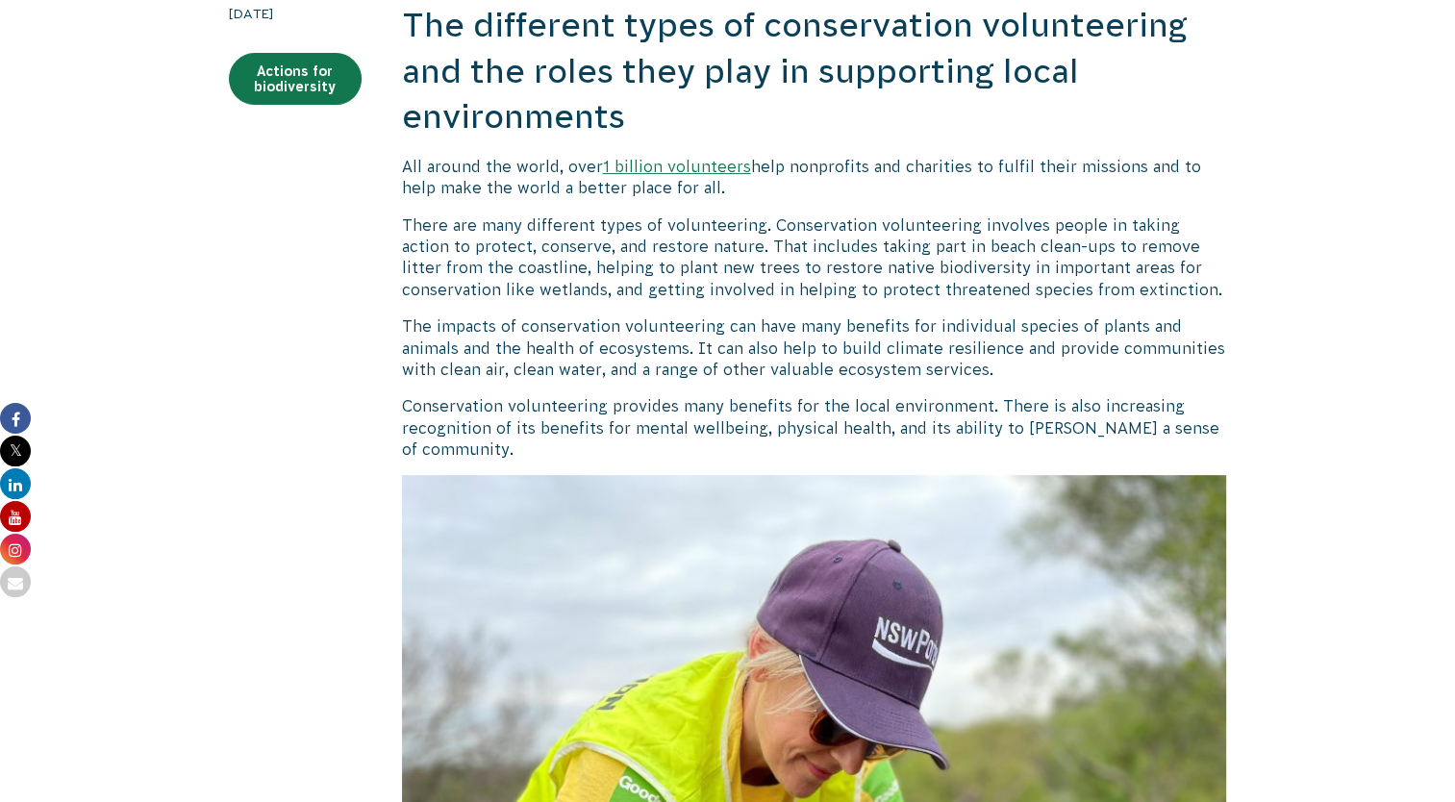
scroll to position [0, 0]
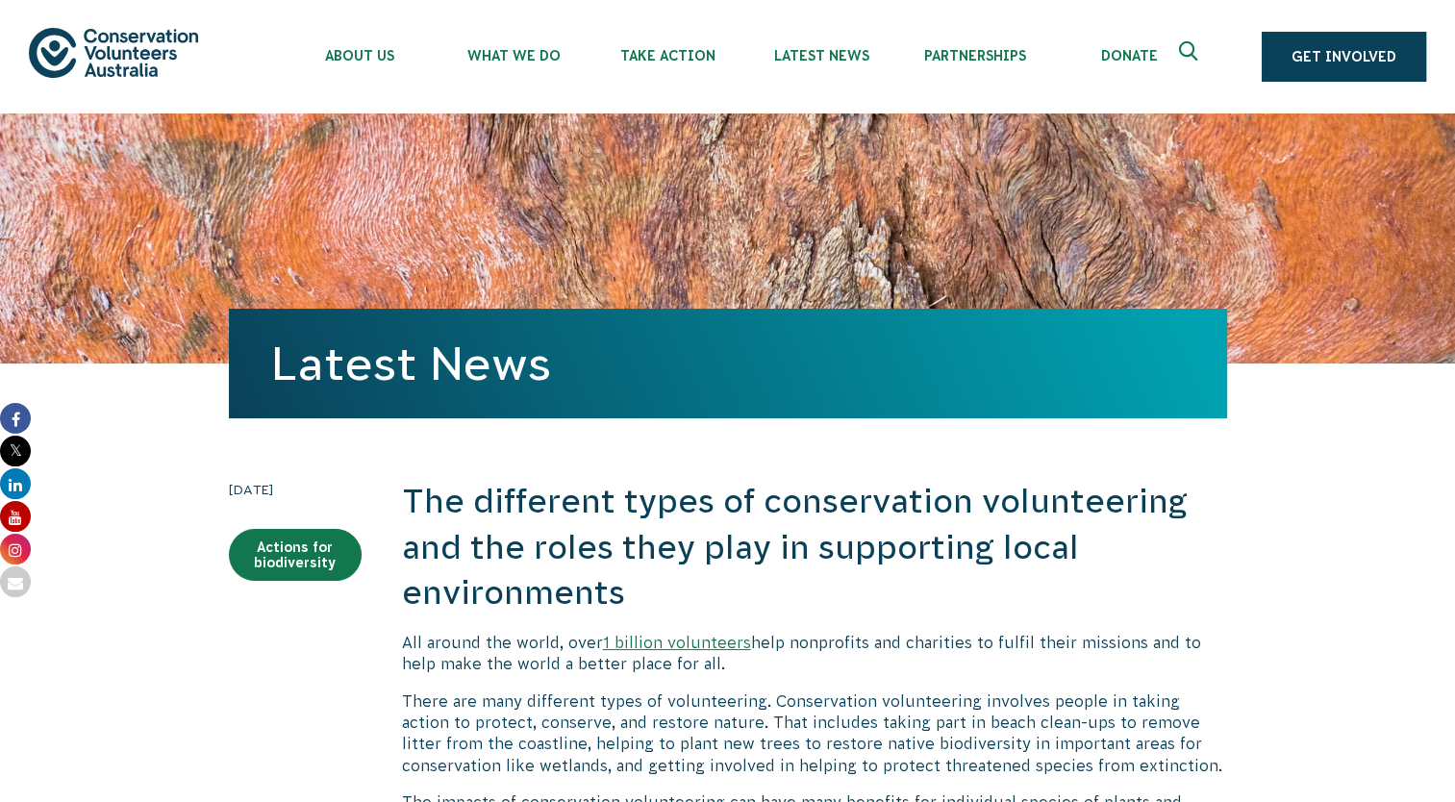
click at [1200, 41] on icon "Expand search box" at bounding box center [1191, 55] width 24 height 29
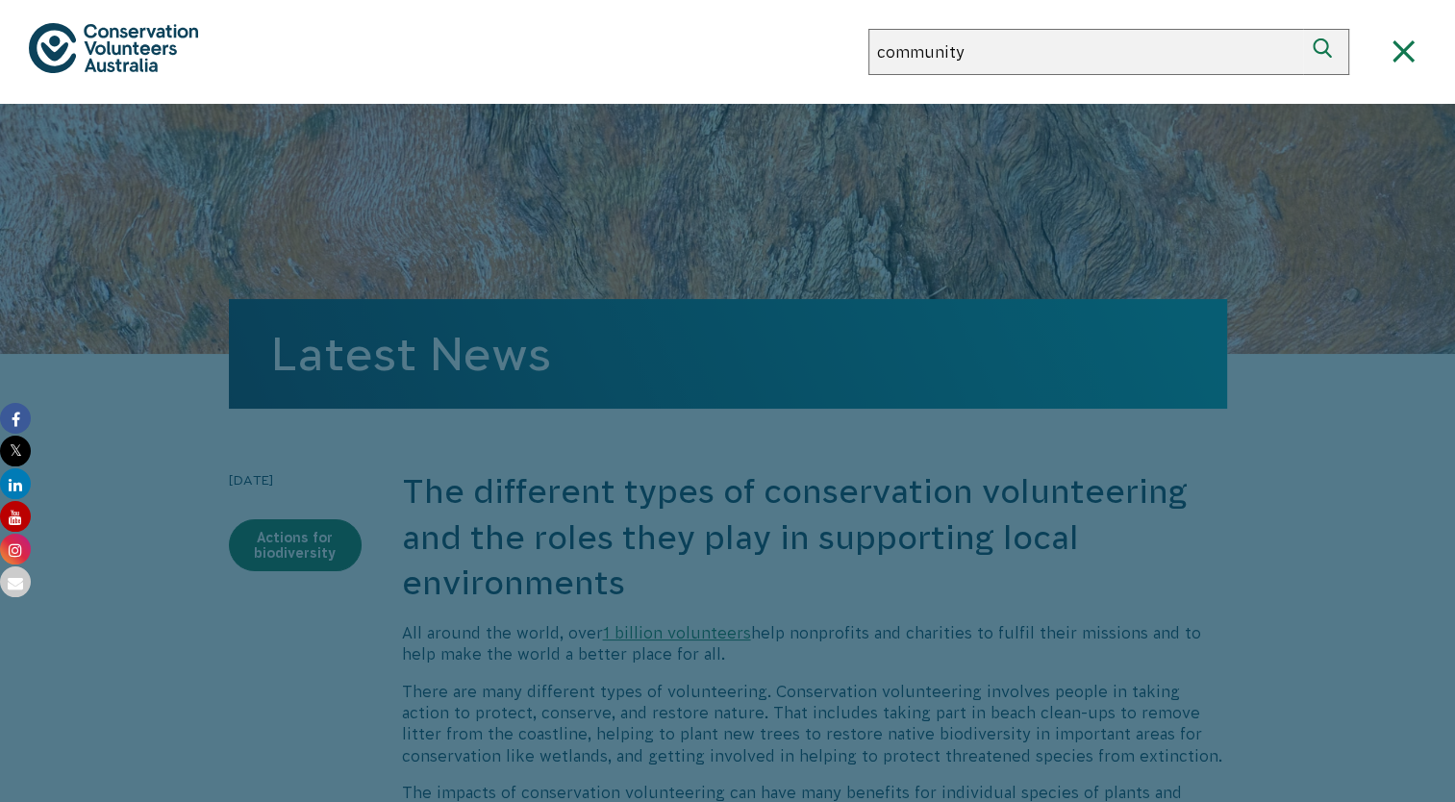
type input "community"
click at [1303, 29] on button "Search" at bounding box center [1326, 52] width 46 height 46
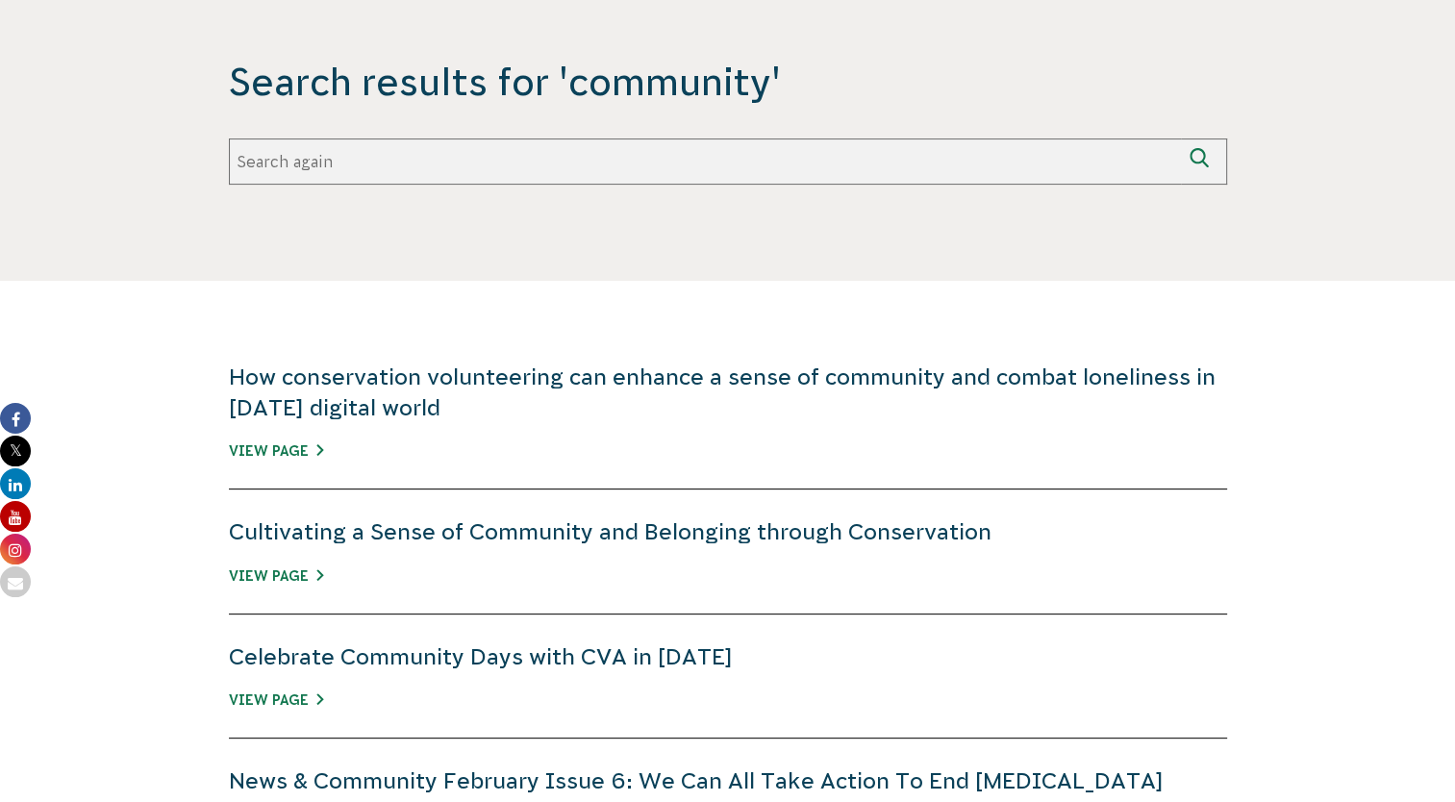
scroll to position [404, 0]
click at [742, 158] on input "Search again" at bounding box center [705, 161] width 952 height 46
click at [591, 166] on input "community" at bounding box center [705, 161] width 952 height 46
type input "community impact"
click at [1181, 138] on button "Search again" at bounding box center [1204, 161] width 46 height 46
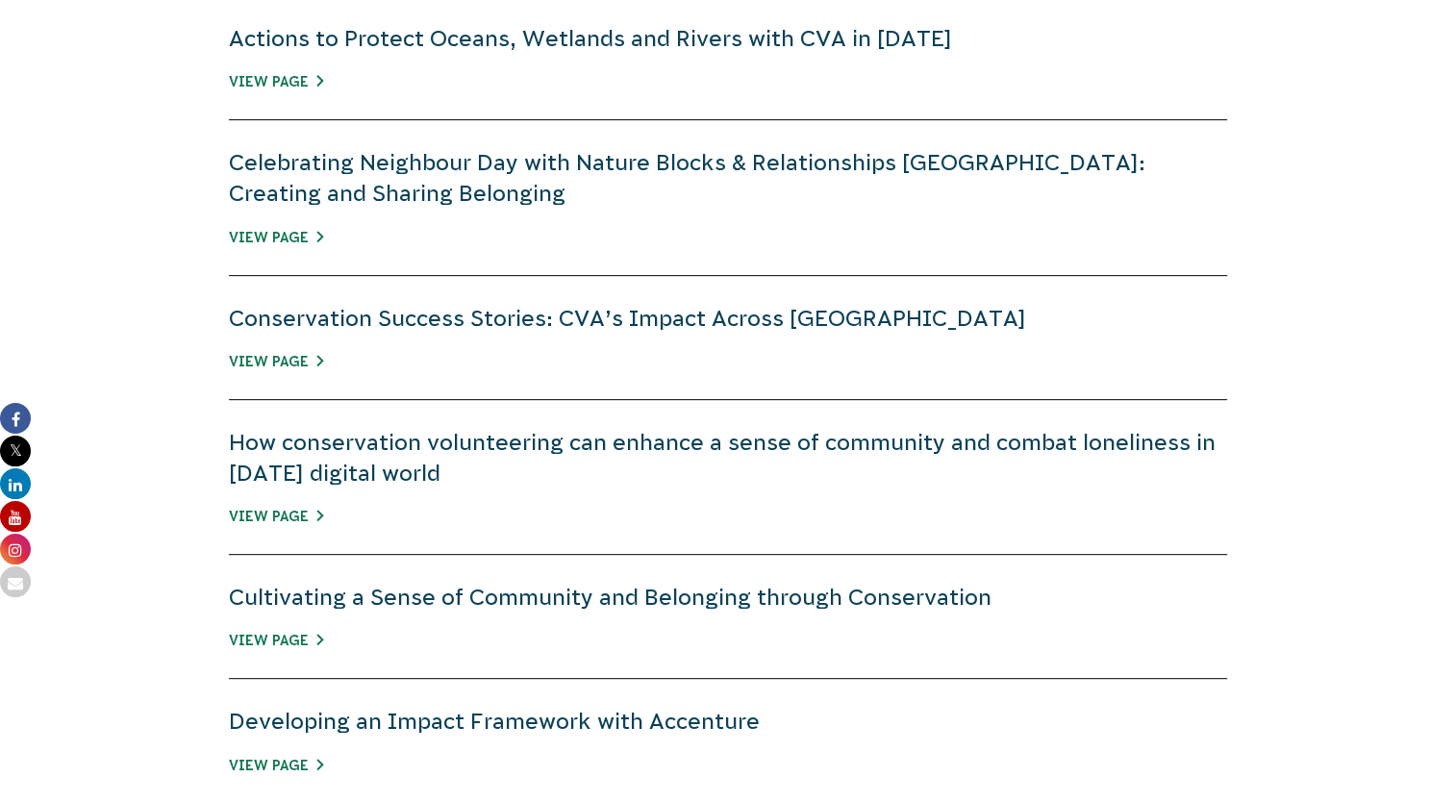
scroll to position [741, 0]
click at [980, 440] on link "How conservation volunteering can enhance a sense of community and combat lonel…" at bounding box center [722, 459] width 987 height 56
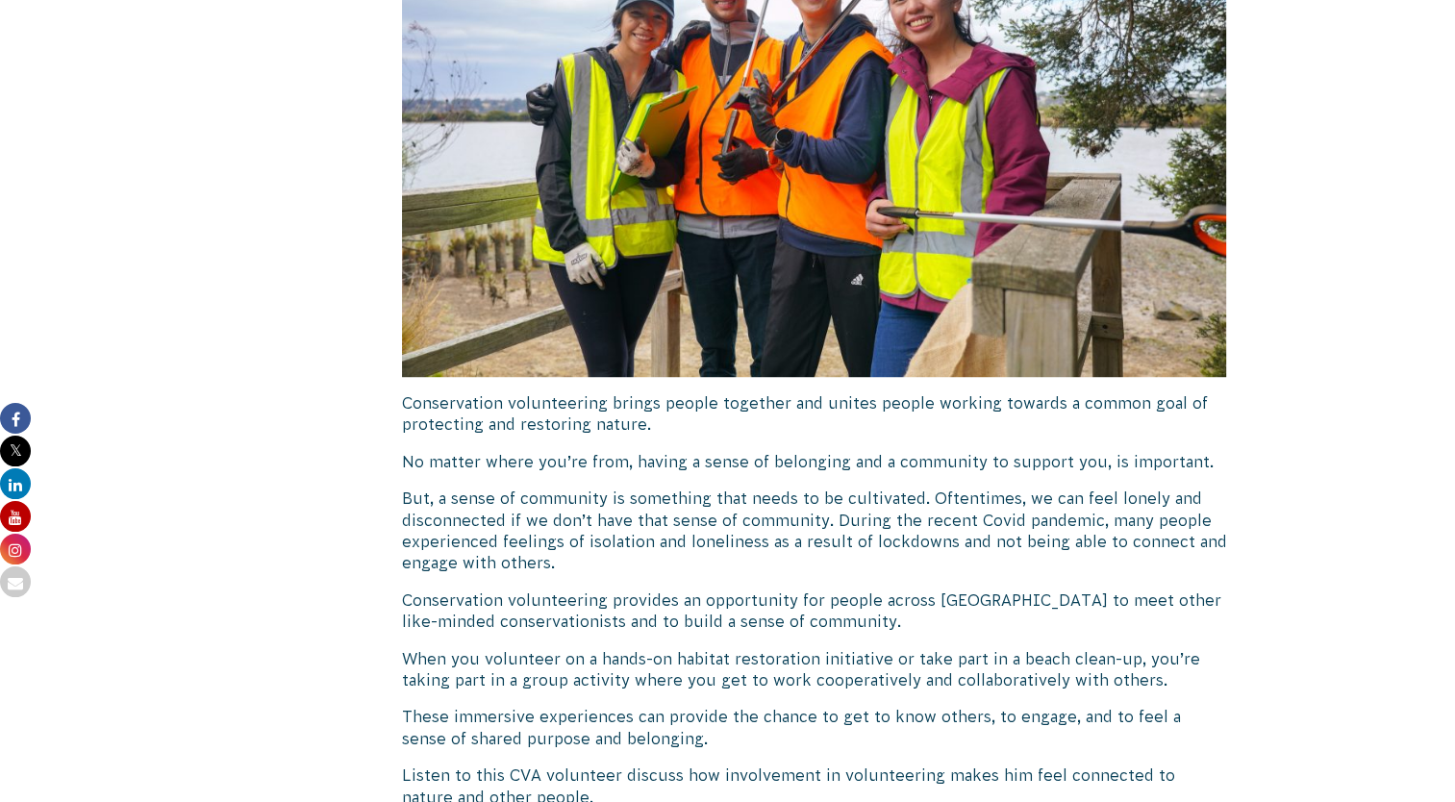
scroll to position [1286, 0]
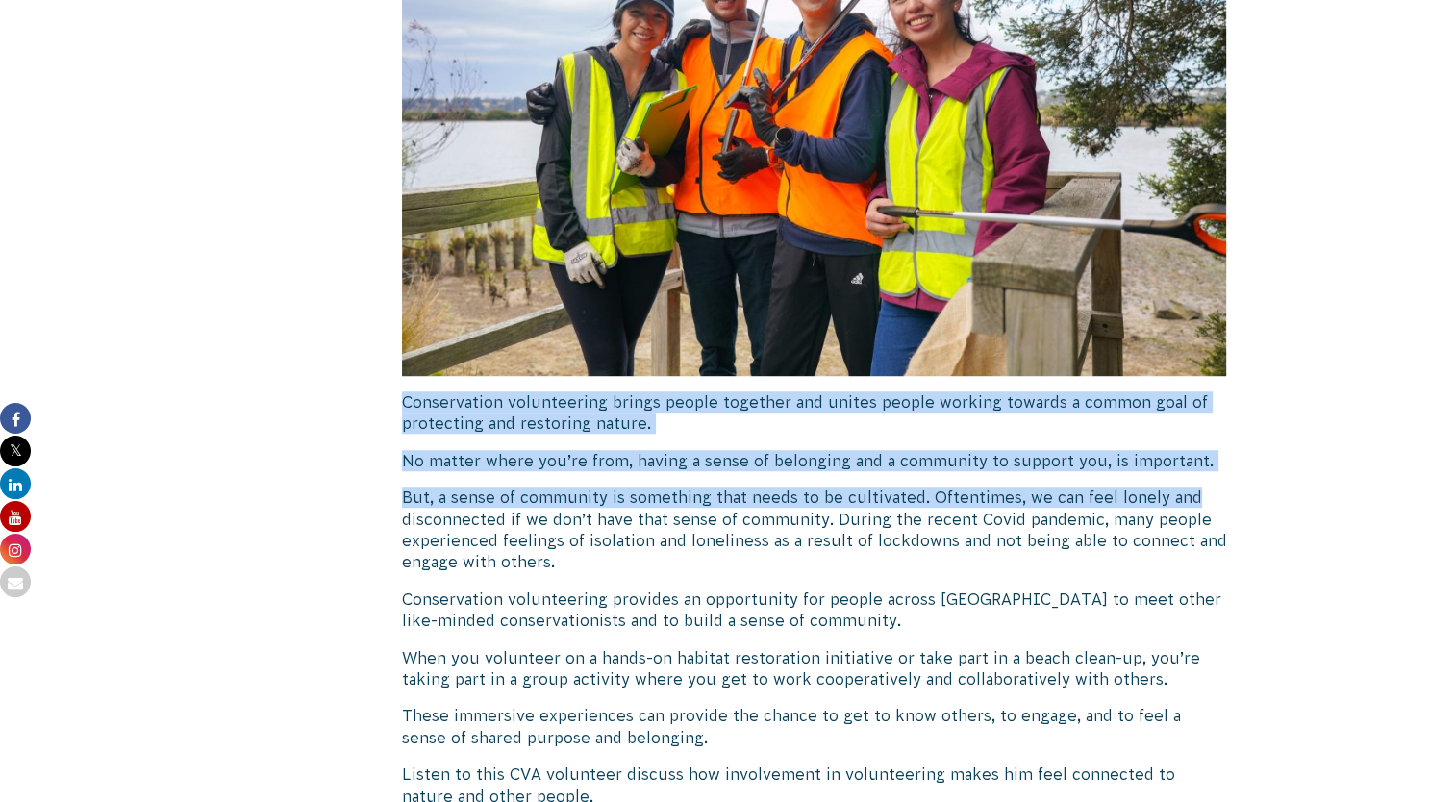
drag, startPoint x: 392, startPoint y: 376, endPoint x: 1289, endPoint y: 453, distance: 899.6
drag, startPoint x: 1289, startPoint y: 453, endPoint x: 1193, endPoint y: 437, distance: 97.6
click at [1193, 450] on p "No matter where you’re from, having a sense of belonging and a community to sup…" at bounding box center [814, 460] width 825 height 21
click at [1212, 450] on p "No matter where you’re from, having a sense of belonging and a community to sup…" at bounding box center [814, 460] width 825 height 21
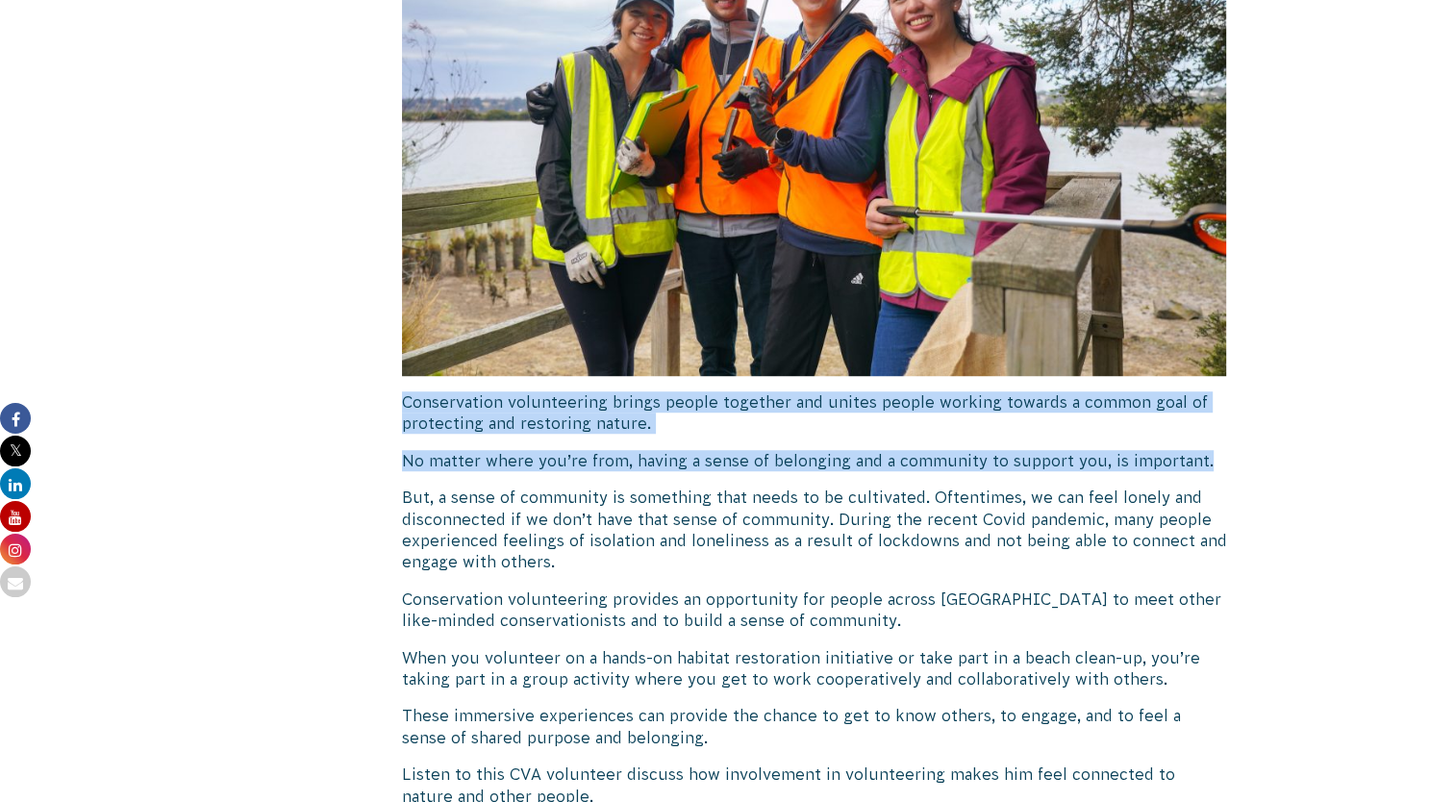
drag, startPoint x: 1200, startPoint y: 442, endPoint x: 385, endPoint y: 371, distance: 818.7
drag, startPoint x: 385, startPoint y: 371, endPoint x: 415, endPoint y: 382, distance: 32.5
copy div "Conservation volunteering brings people together and unites people working towa…"
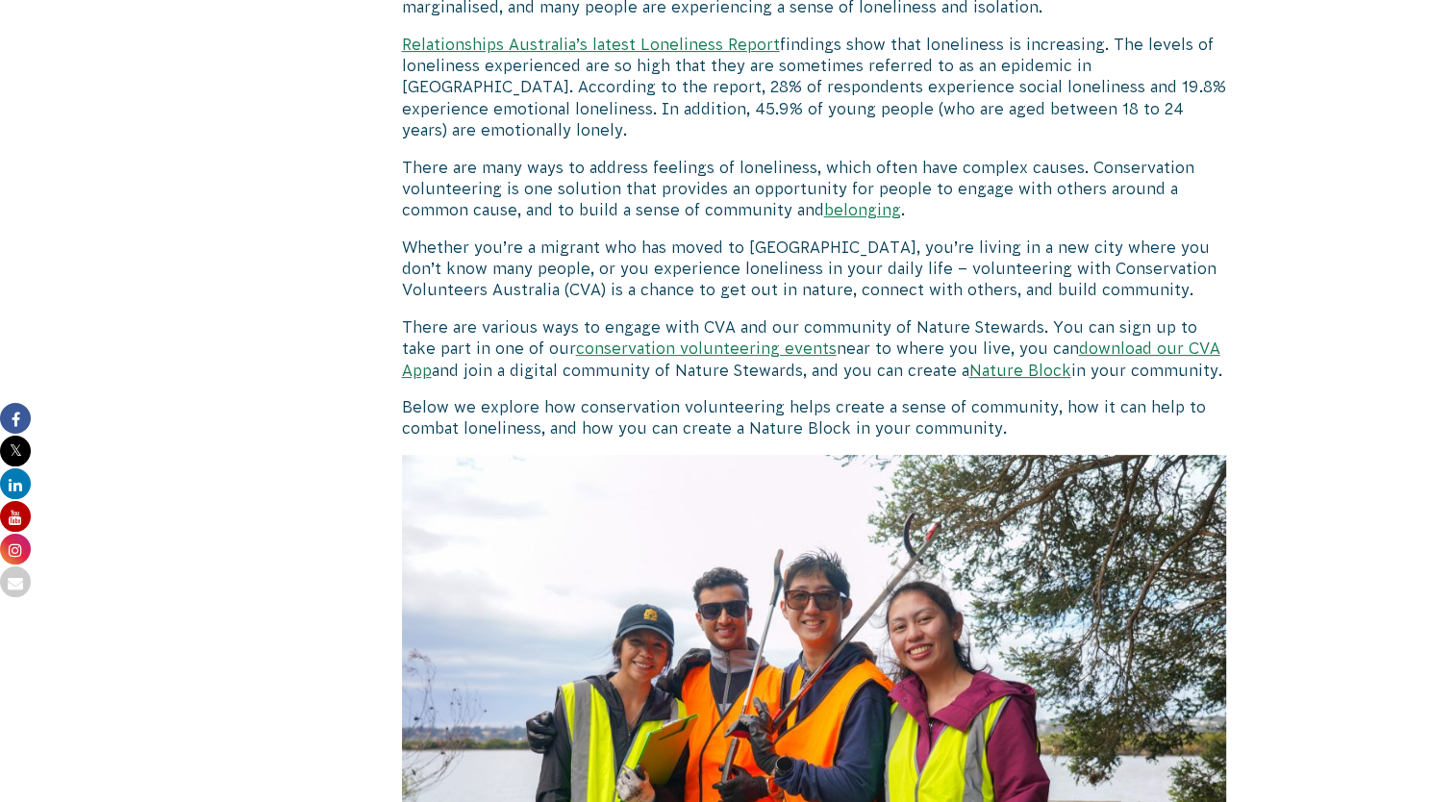
scroll to position [0, 0]
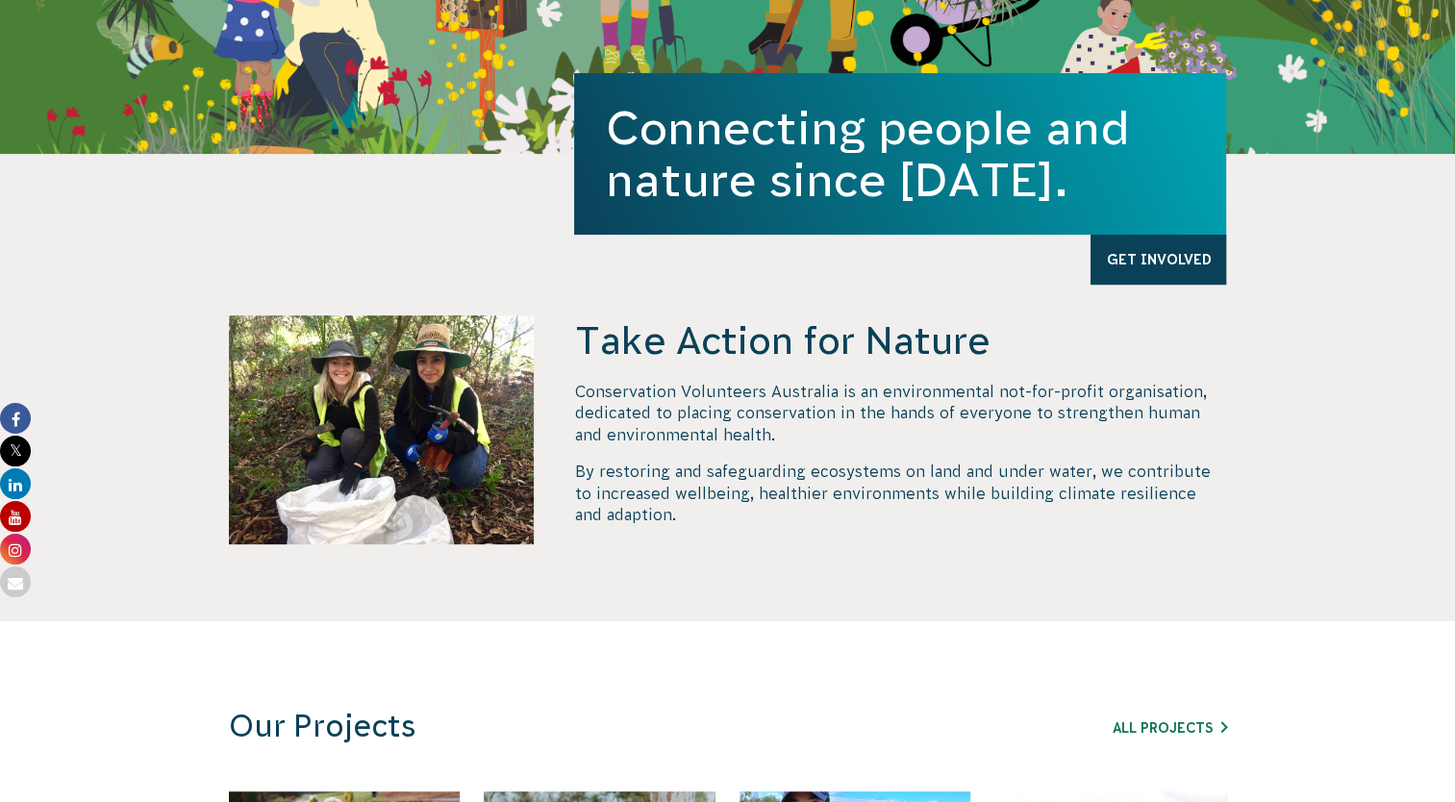
scroll to position [535, 0]
